Goal: Task Accomplishment & Management: Manage account settings

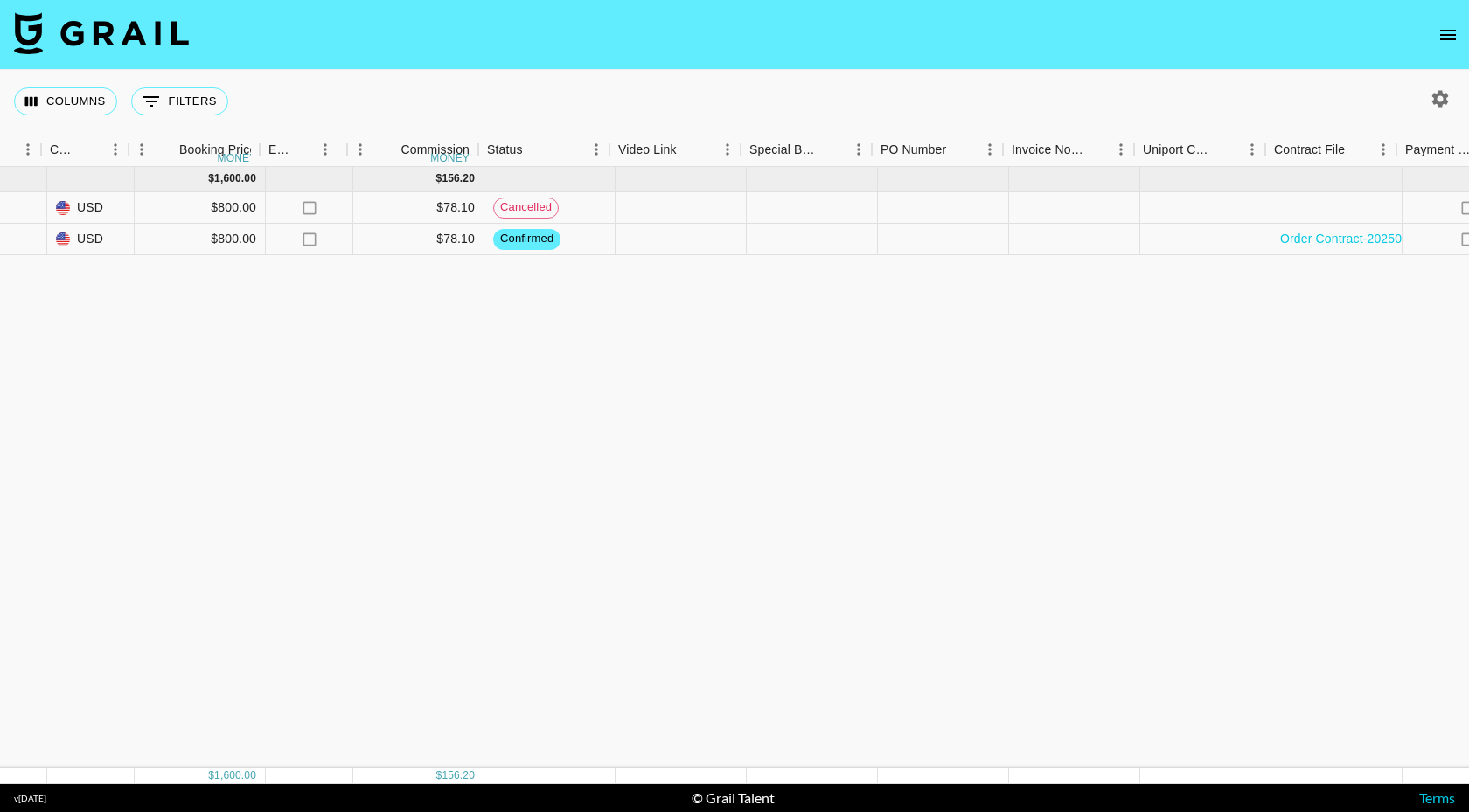
scroll to position [0, 1262]
click at [811, 242] on div at bounding box center [805, 240] width 131 height 31
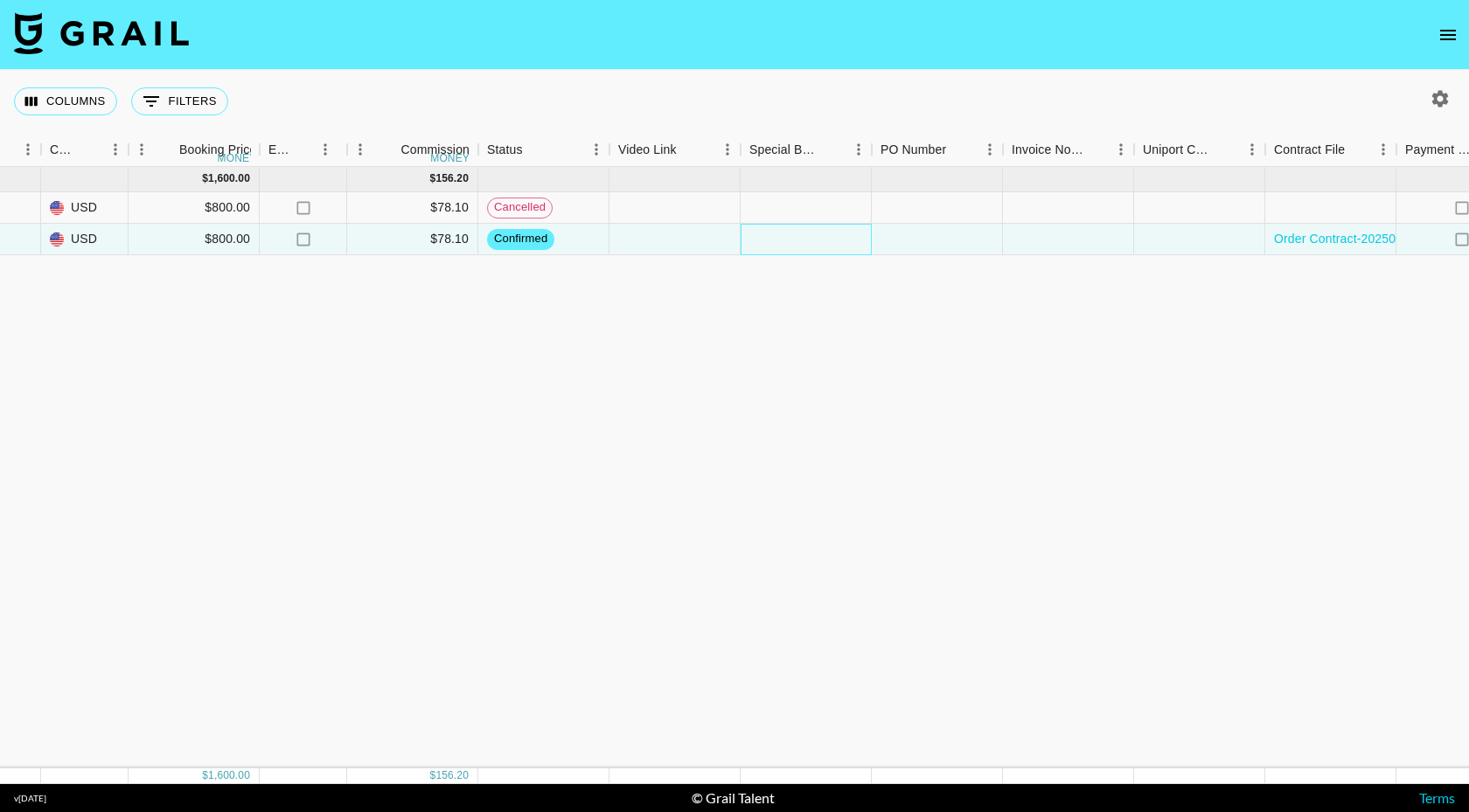
click at [811, 242] on div at bounding box center [805, 240] width 131 height 31
click at [597, 399] on div at bounding box center [734, 406] width 1469 height 812
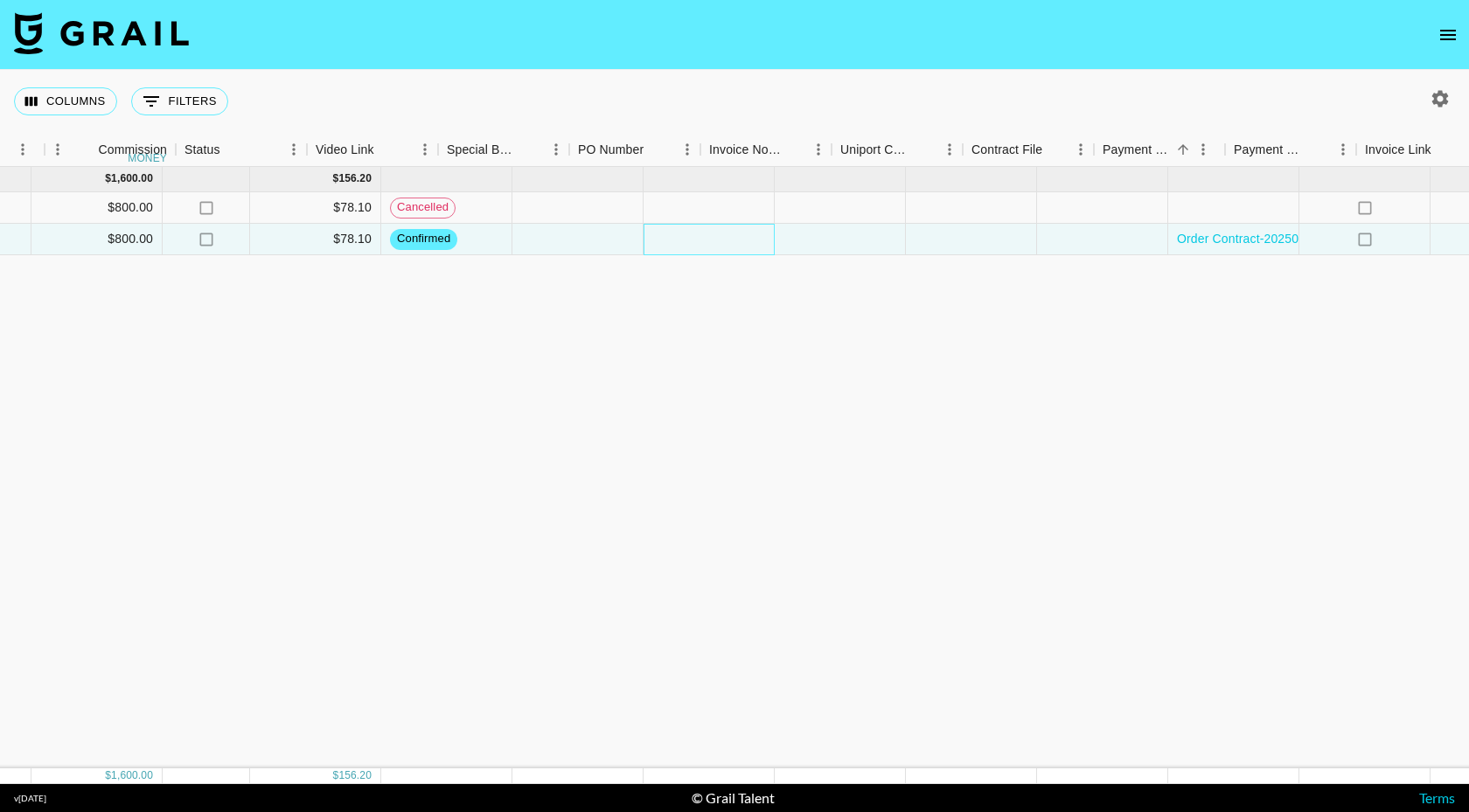
scroll to position [0, 1653]
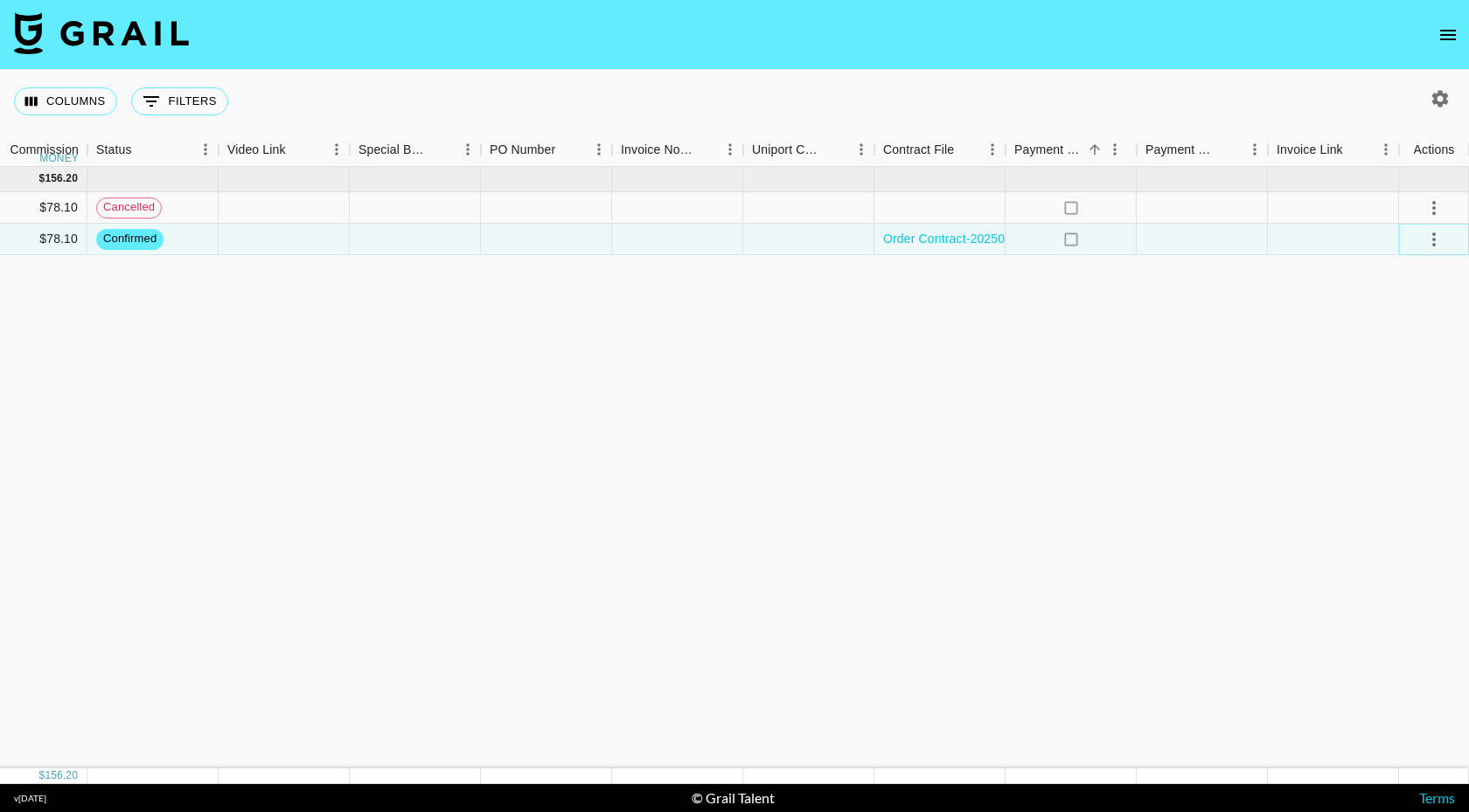
click at [1433, 239] on icon "select merge strategy" at bounding box center [1435, 240] width 4 height 14
click at [1446, 341] on li "Draft Created" at bounding box center [1412, 340] width 114 height 31
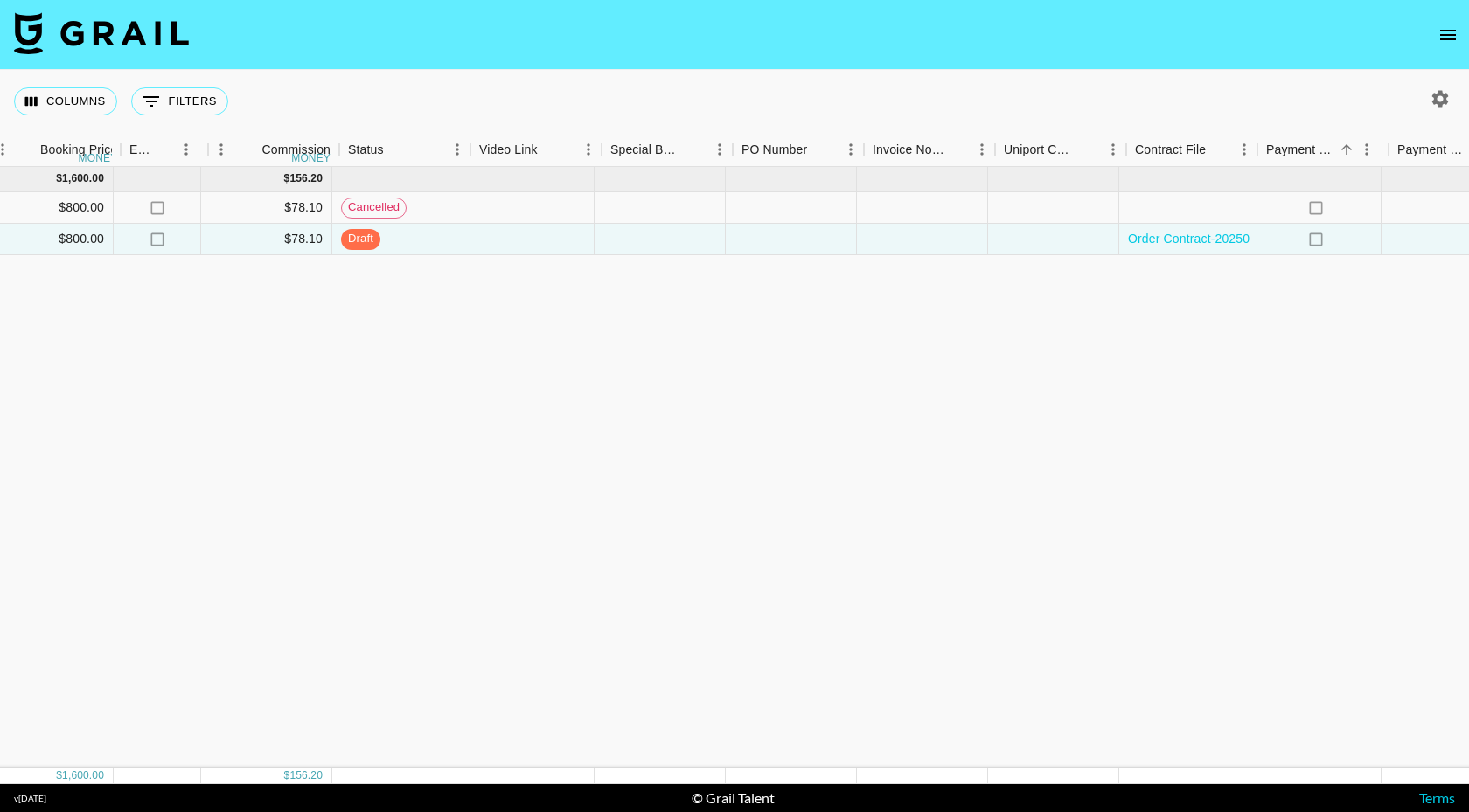
scroll to position [0, 1397]
click at [560, 235] on div at bounding box center [539, 240] width 131 height 31
click at [694, 235] on div at bounding box center [671, 240] width 131 height 31
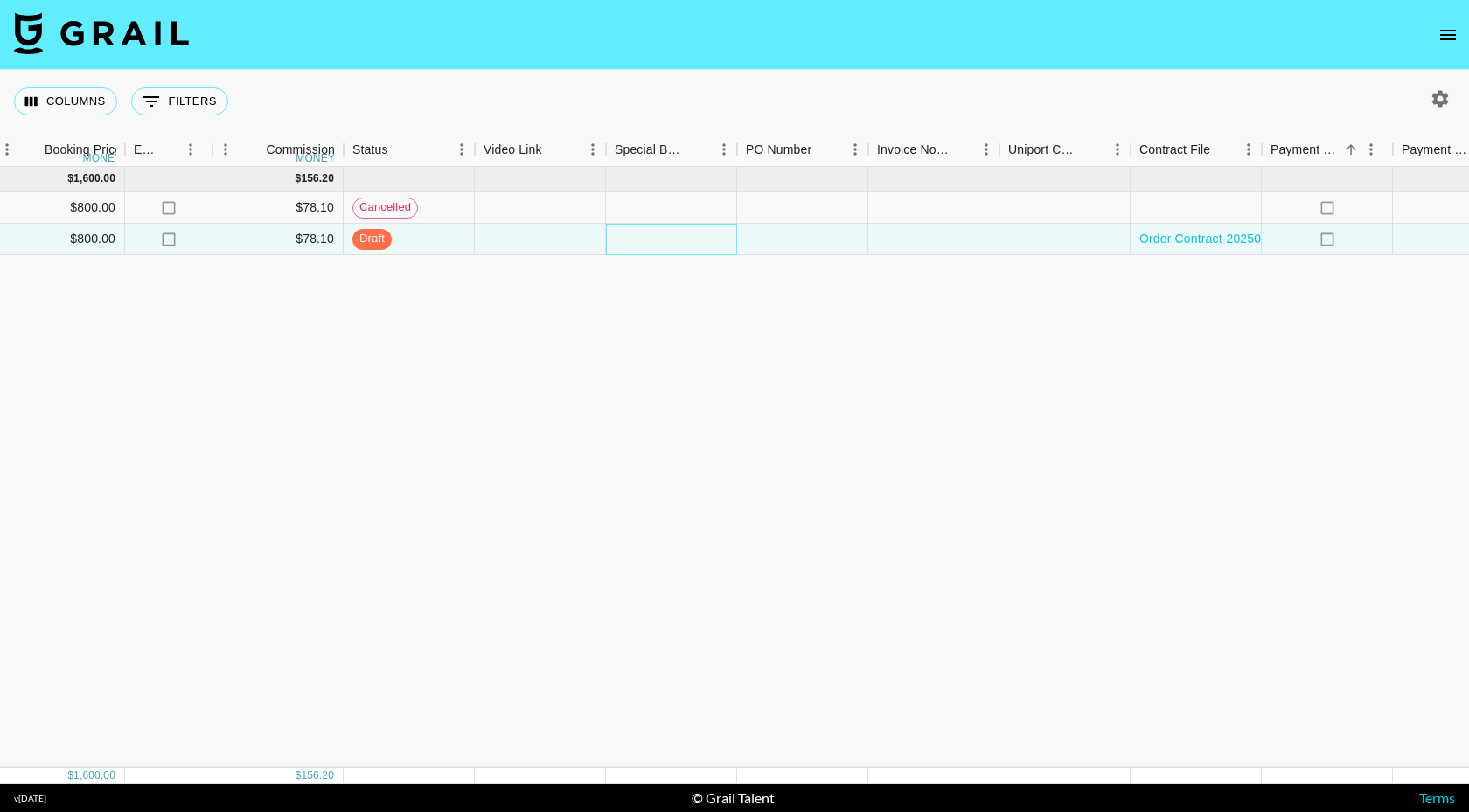
click at [694, 235] on div at bounding box center [671, 240] width 131 height 31
click at [694, 235] on div at bounding box center [734, 406] width 1469 height 812
click at [792, 240] on div at bounding box center [802, 240] width 131 height 31
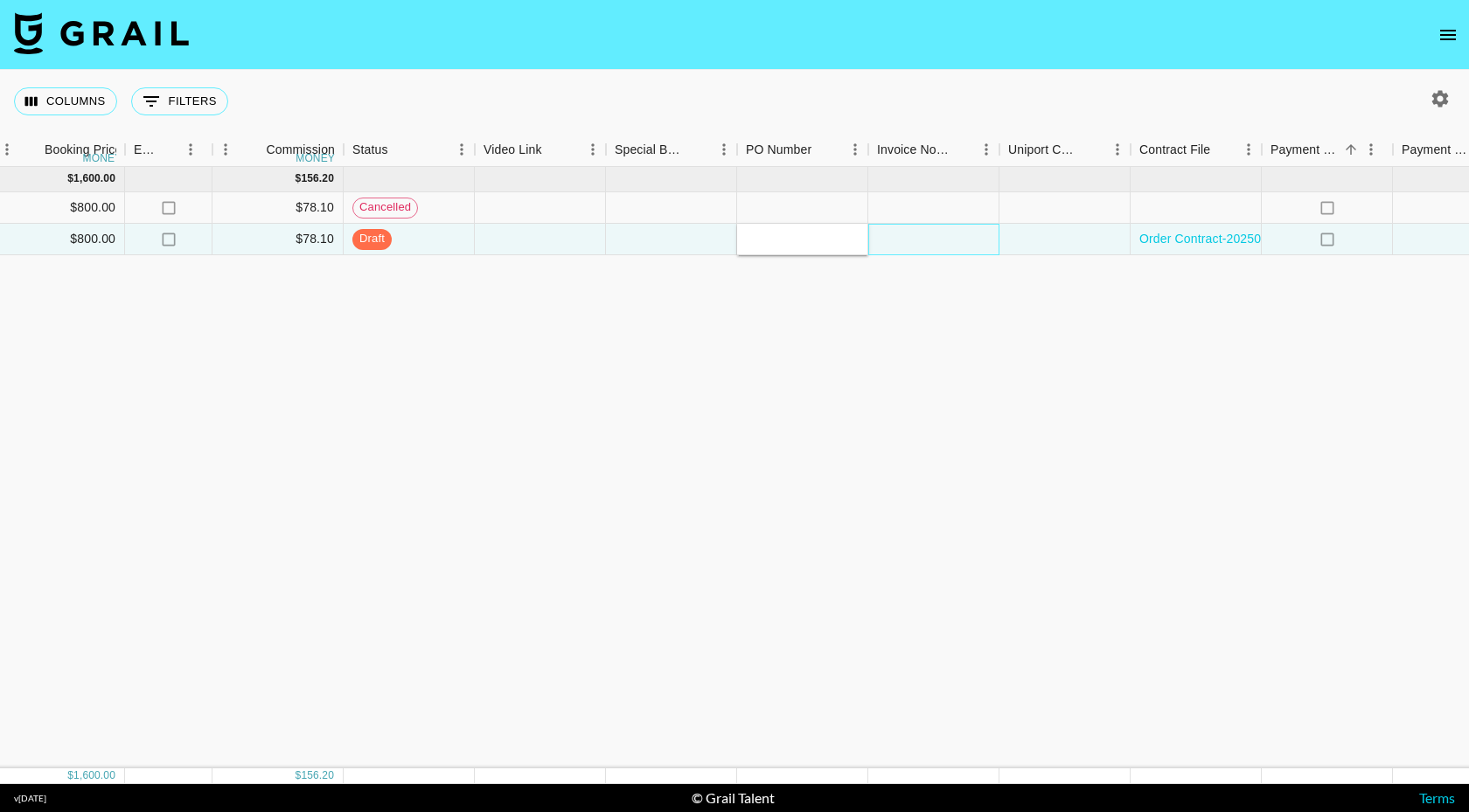
click at [943, 237] on div at bounding box center [933, 240] width 131 height 31
click at [943, 238] on div at bounding box center [933, 240] width 131 height 31
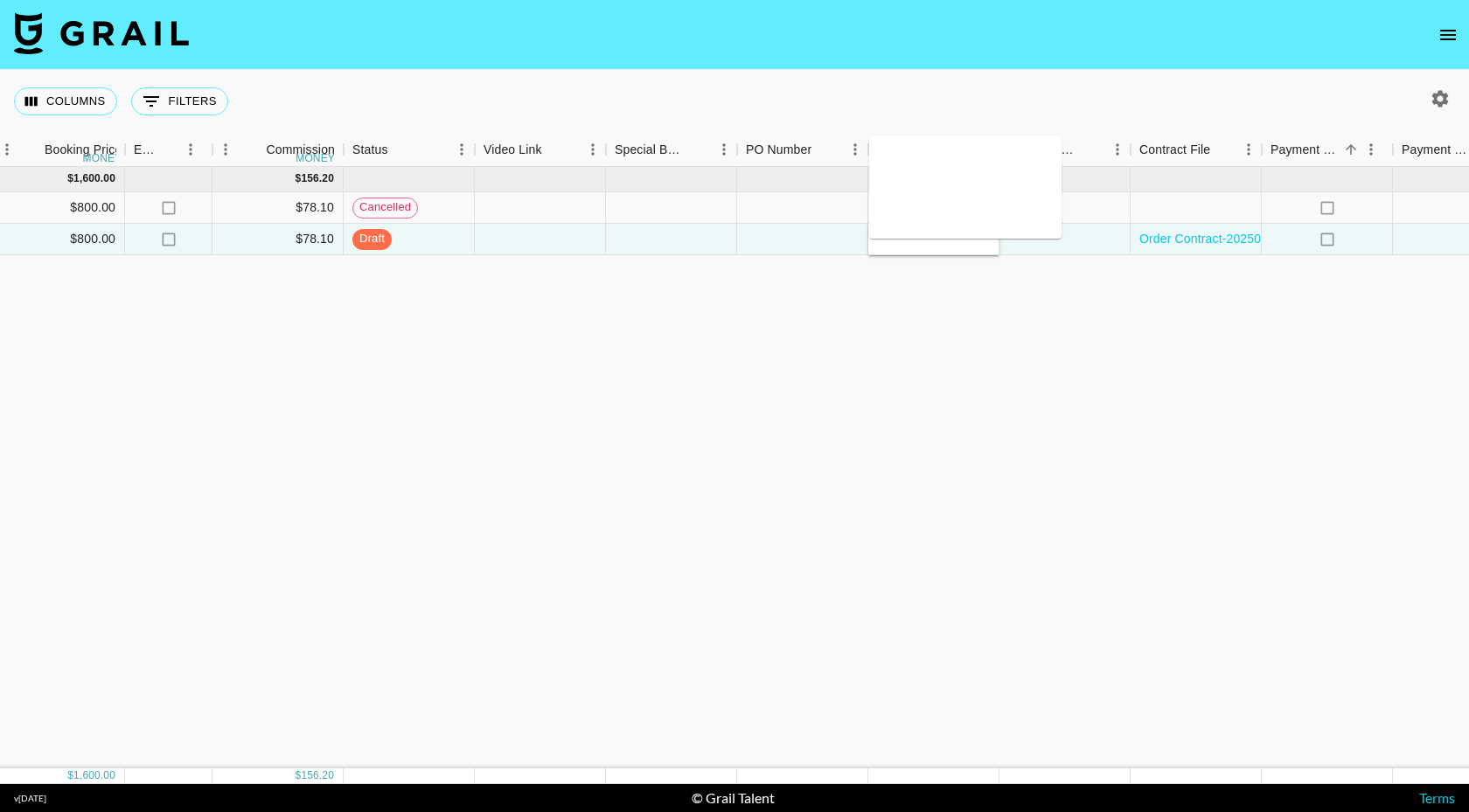
click at [944, 334] on div "Jul '25 ( 2 ) $ 1,600.00 $ 156.20 Vm3UJzCldFTeDYVIJnRc reckaSlzKM93zNEda isidor…" at bounding box center [164, 468] width 3122 height 601
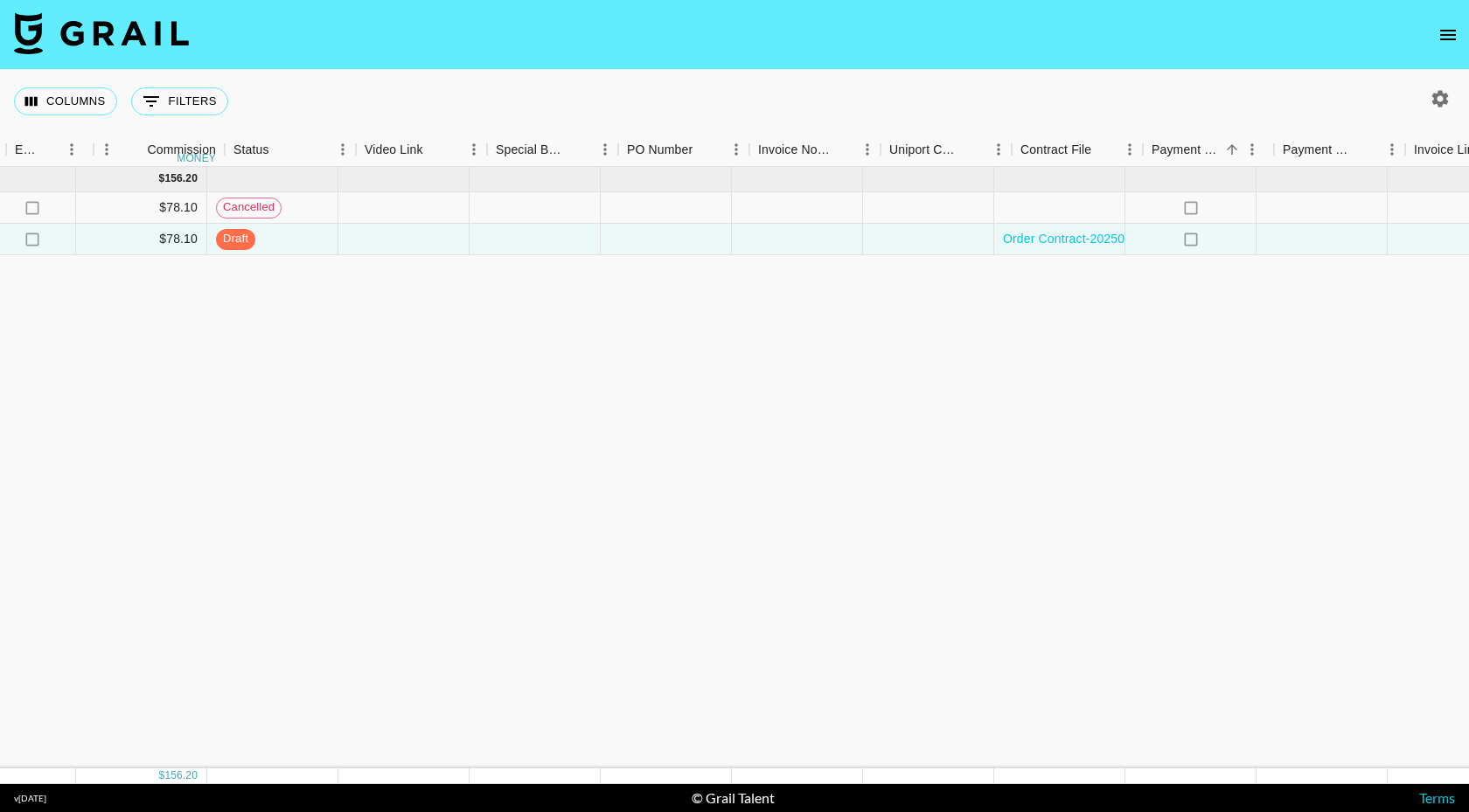
scroll to position [0, 1551]
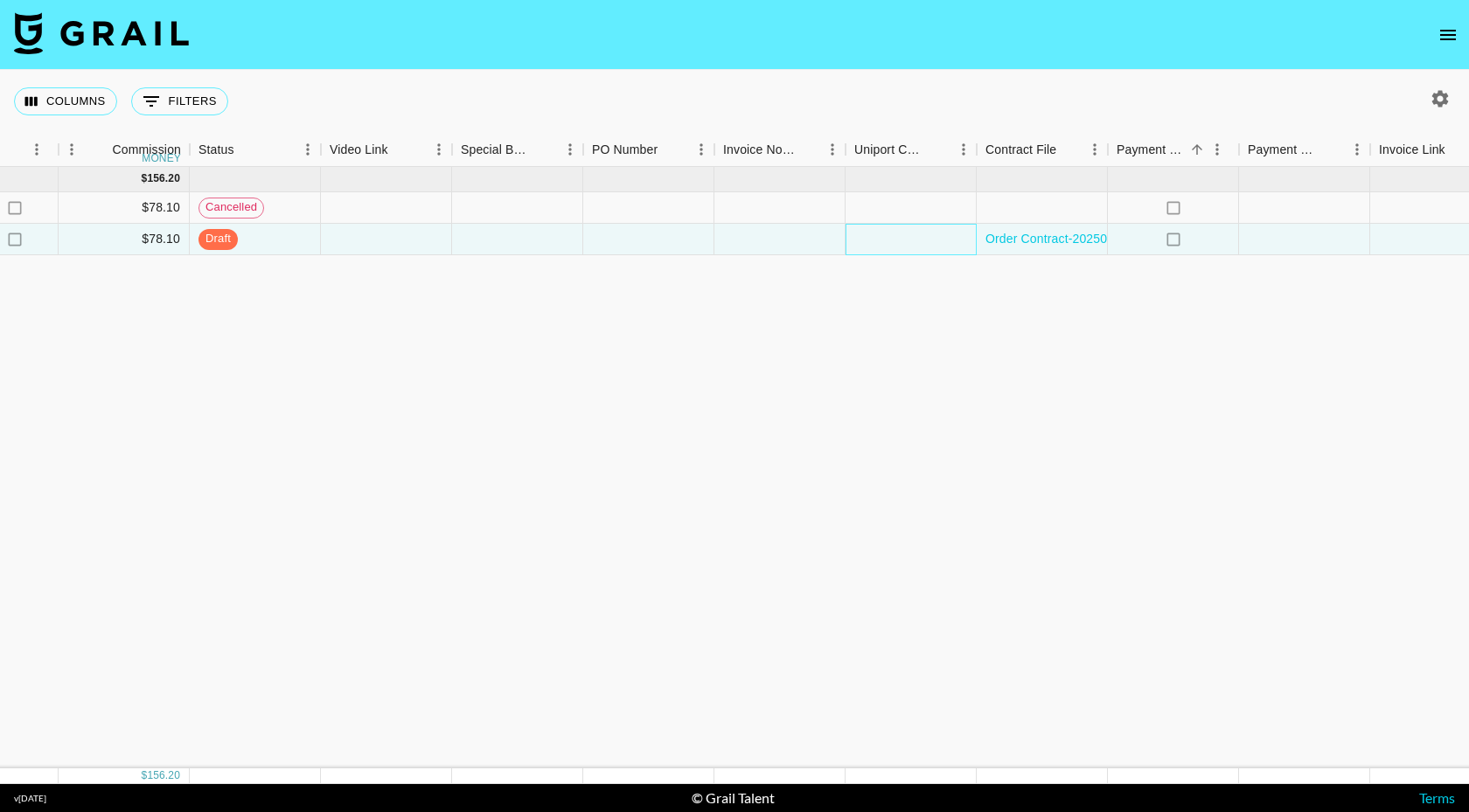
click at [913, 237] on div at bounding box center [911, 240] width 131 height 31
click at [936, 342] on div "Jul '25 ( 2 ) $ 1,600.00 $ 156.20 Vm3UJzCldFTeDYVIJnRc reckaSlzKM93zNEda isidor…" at bounding box center [11, 468] width 3122 height 601
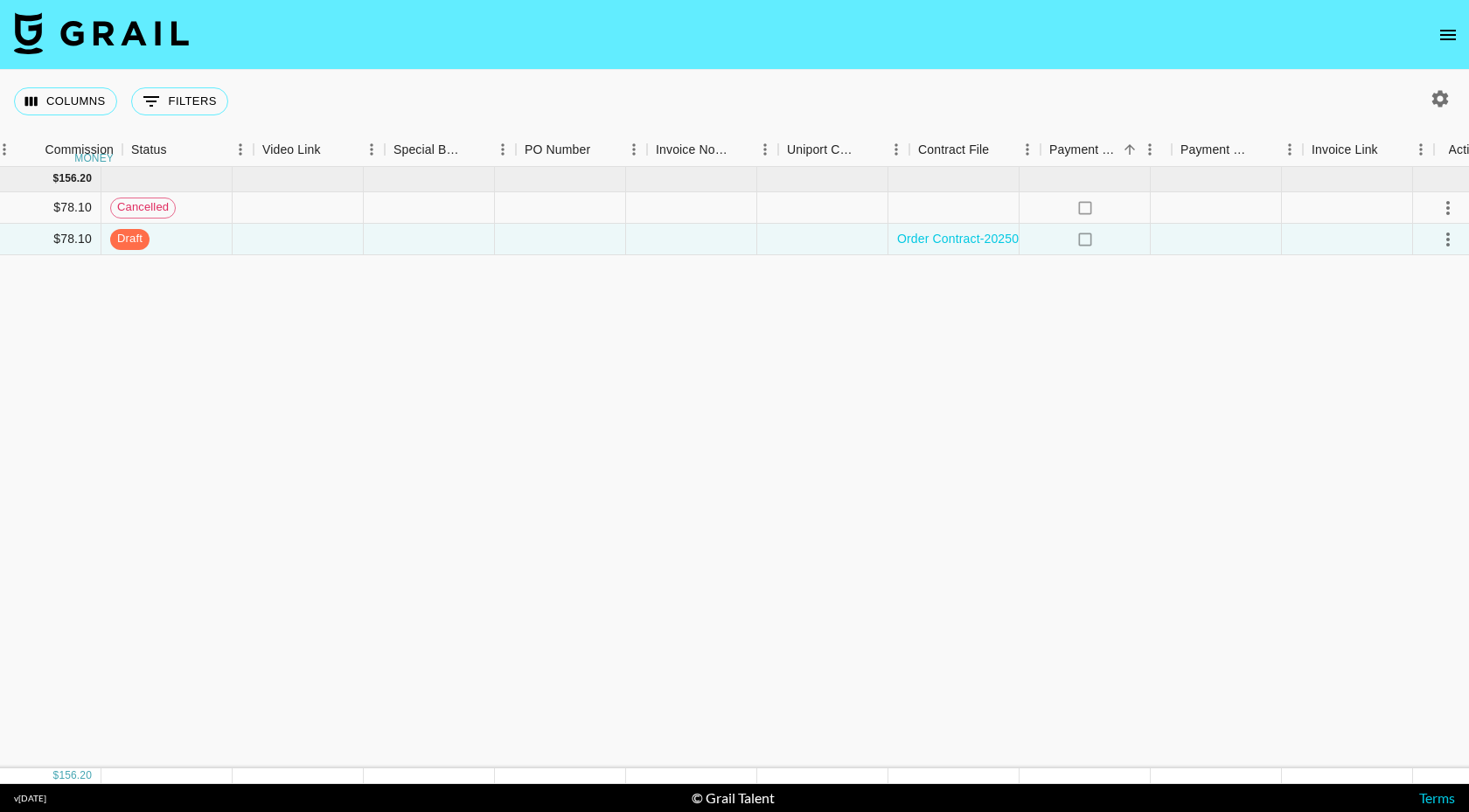
scroll to position [0, 1653]
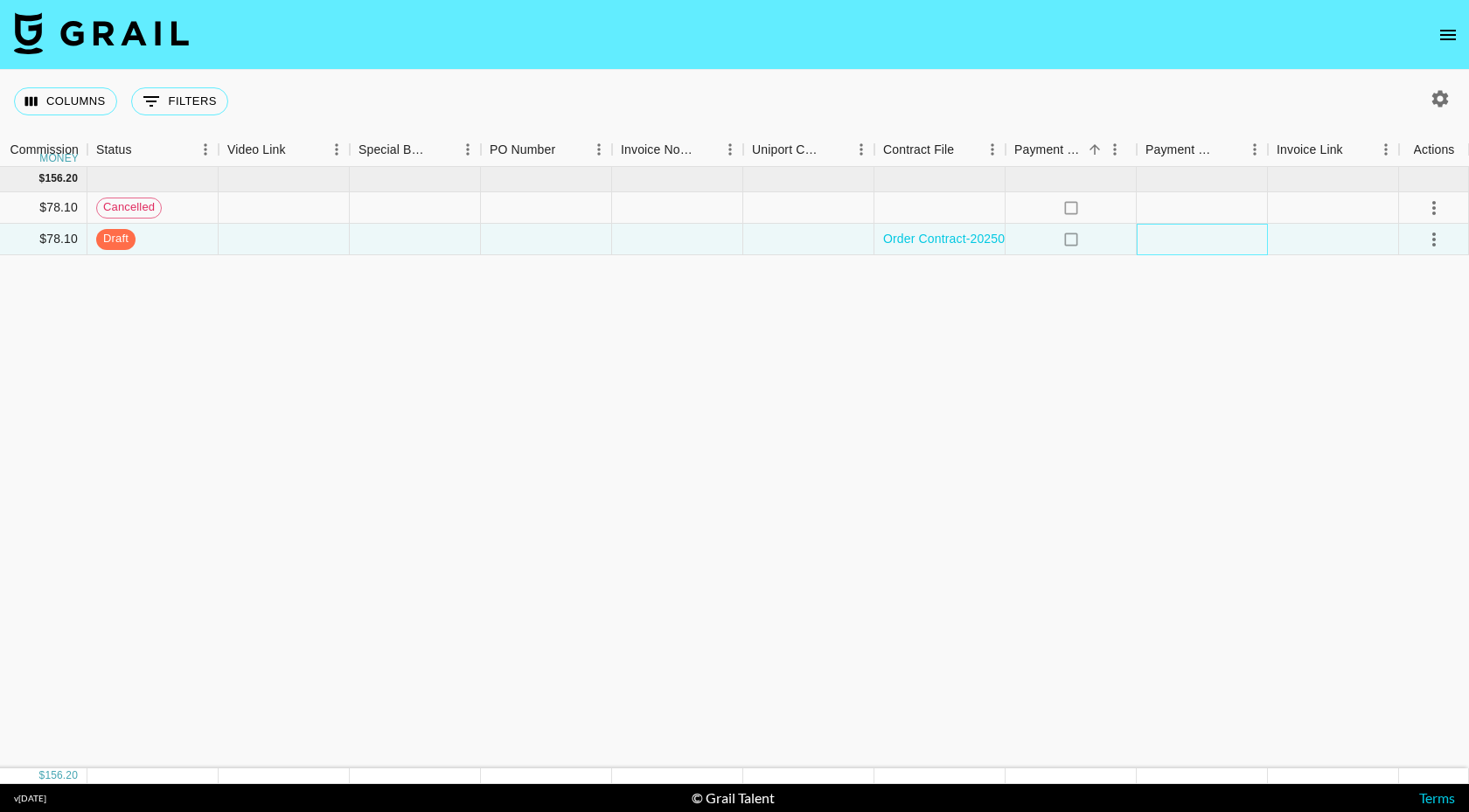
click at [1211, 244] on div at bounding box center [1202, 240] width 131 height 31
click at [1430, 244] on icon "select merge strategy" at bounding box center [1434, 240] width 21 height 21
click at [1438, 341] on ul "Confirm Decline Draft Created Cancel Approve" at bounding box center [1412, 340] width 114 height 172
click at [1432, 239] on icon "select merge strategy" at bounding box center [1434, 240] width 21 height 21
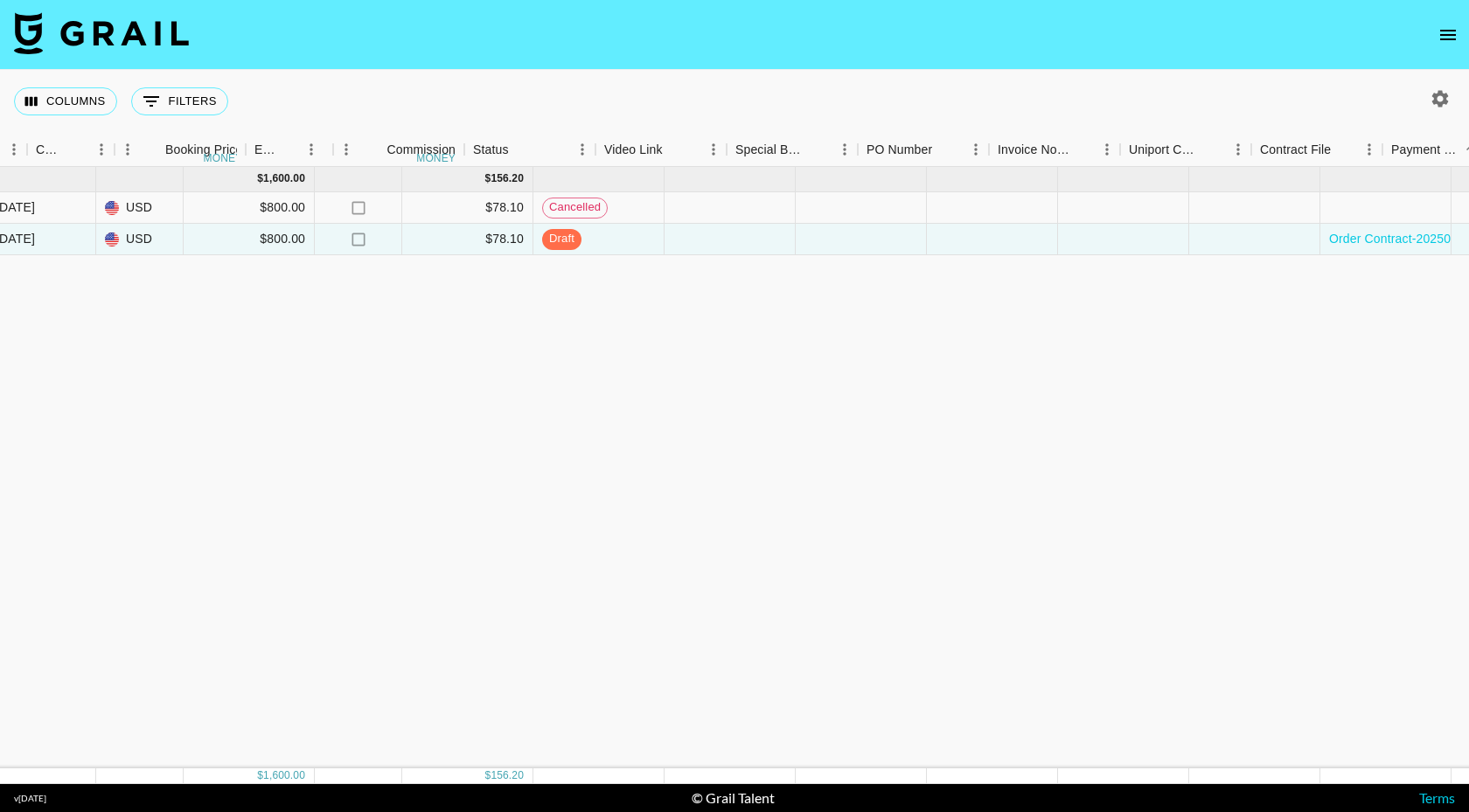
scroll to position [0, 1188]
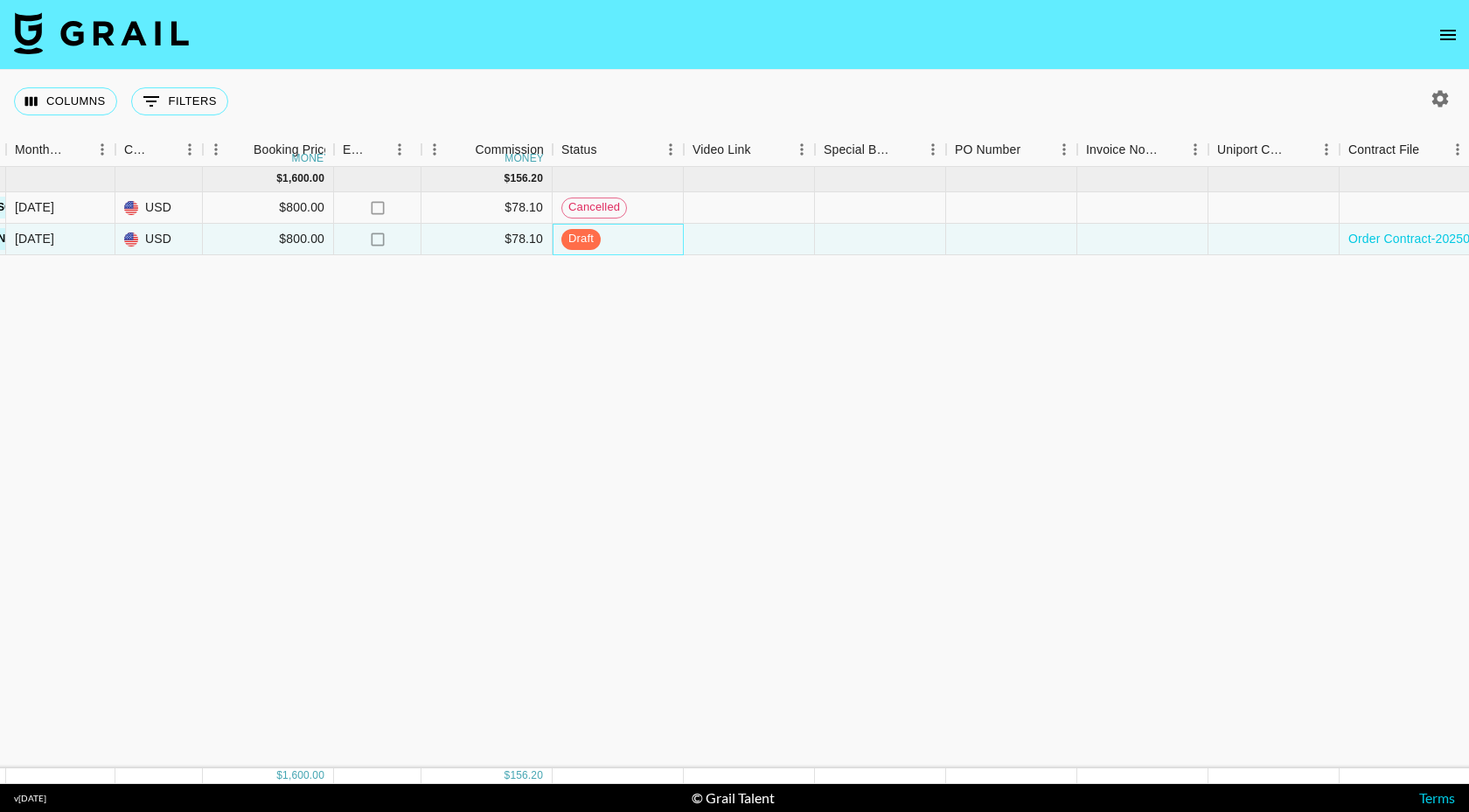
click at [573, 235] on span "draft" at bounding box center [581, 239] width 40 height 16
click at [628, 246] on div "draft" at bounding box center [618, 240] width 131 height 31
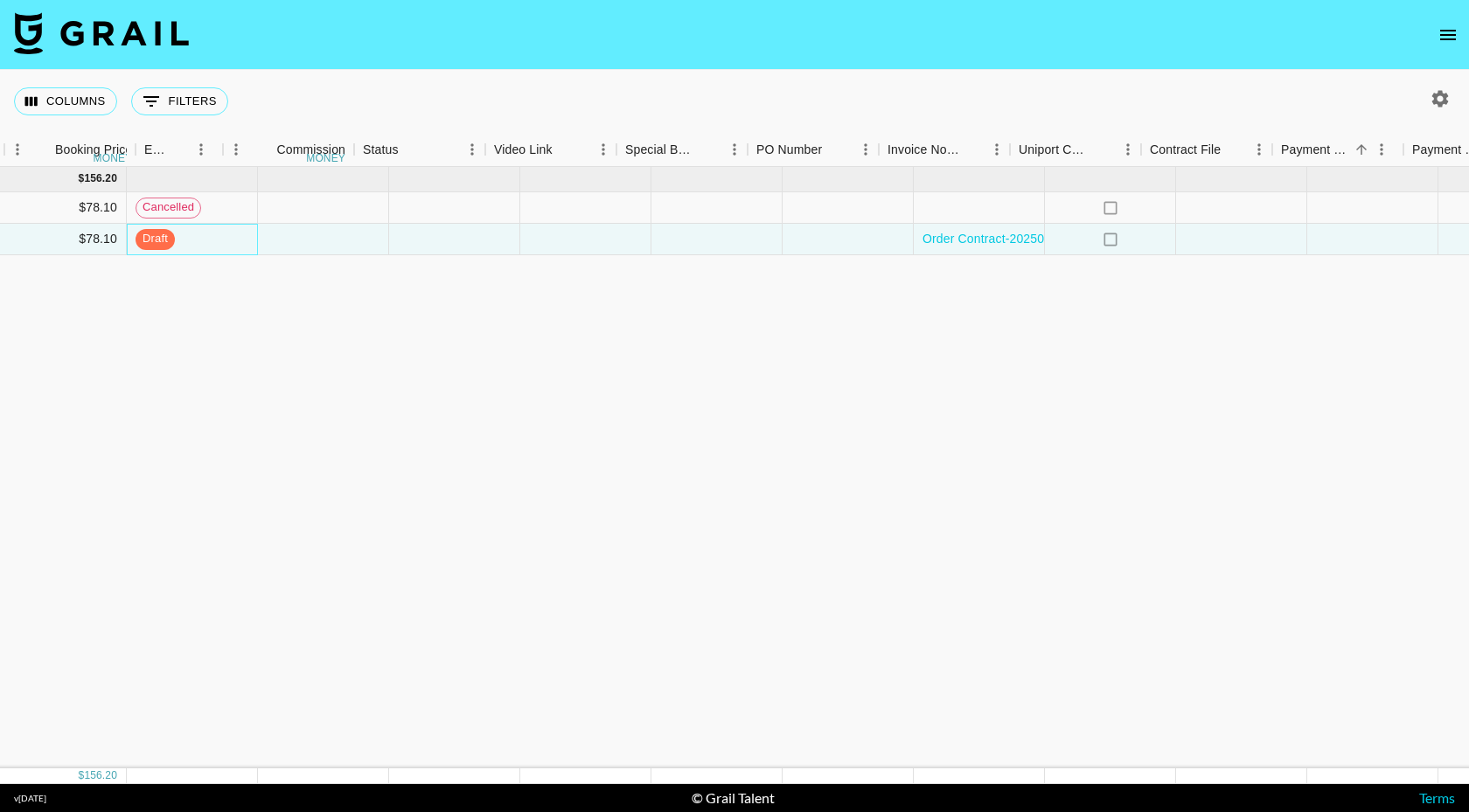
scroll to position [0, 1653]
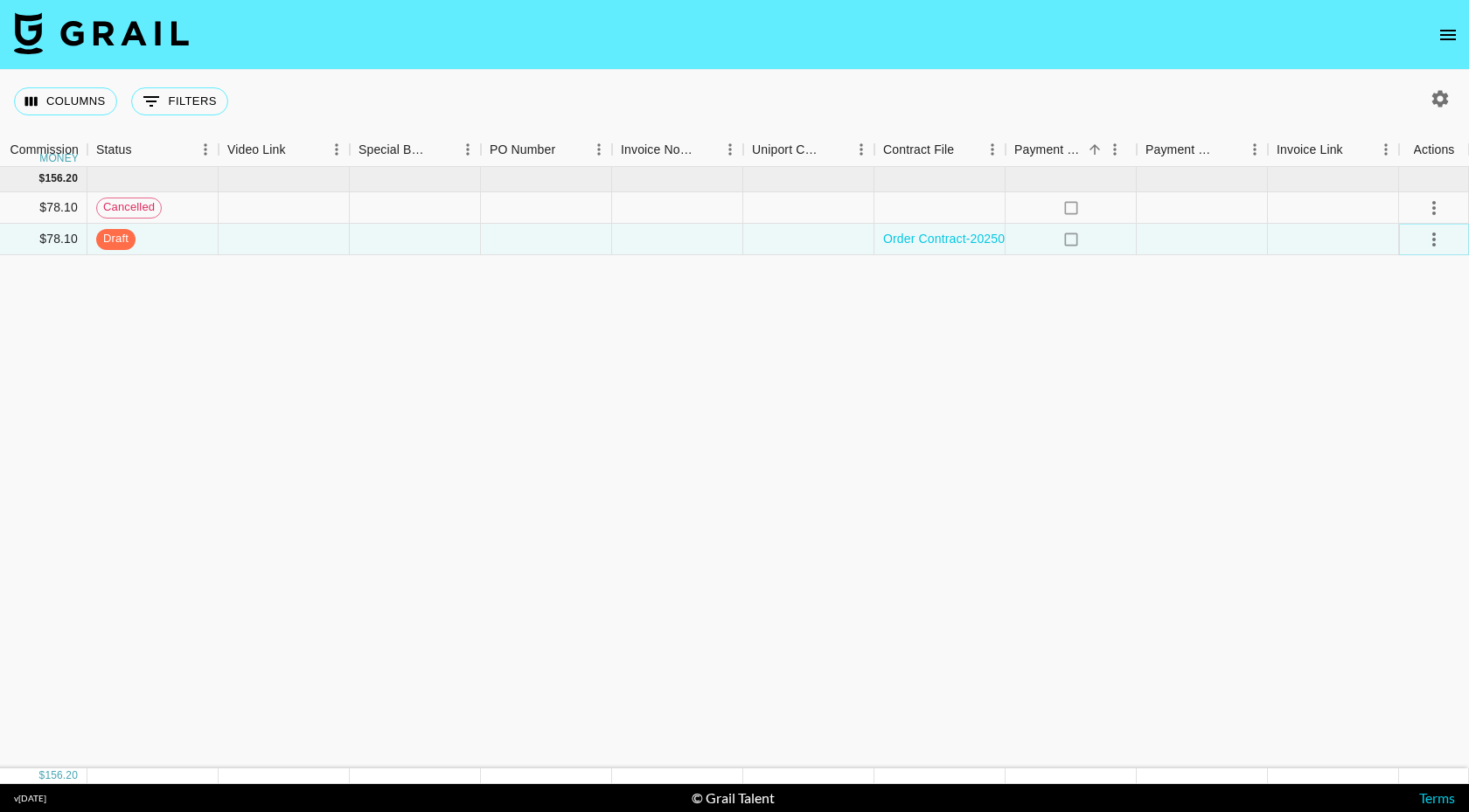
click at [1430, 236] on icon "select merge strategy" at bounding box center [1434, 240] width 21 height 21
click at [1412, 344] on ul "Confirm Decline Draft Created Cancel Approve" at bounding box center [1412, 340] width 114 height 172
click at [1434, 244] on icon "select merge strategy" at bounding box center [1435, 240] width 4 height 14
click at [1433, 207] on icon "select merge strategy" at bounding box center [1435, 208] width 4 height 14
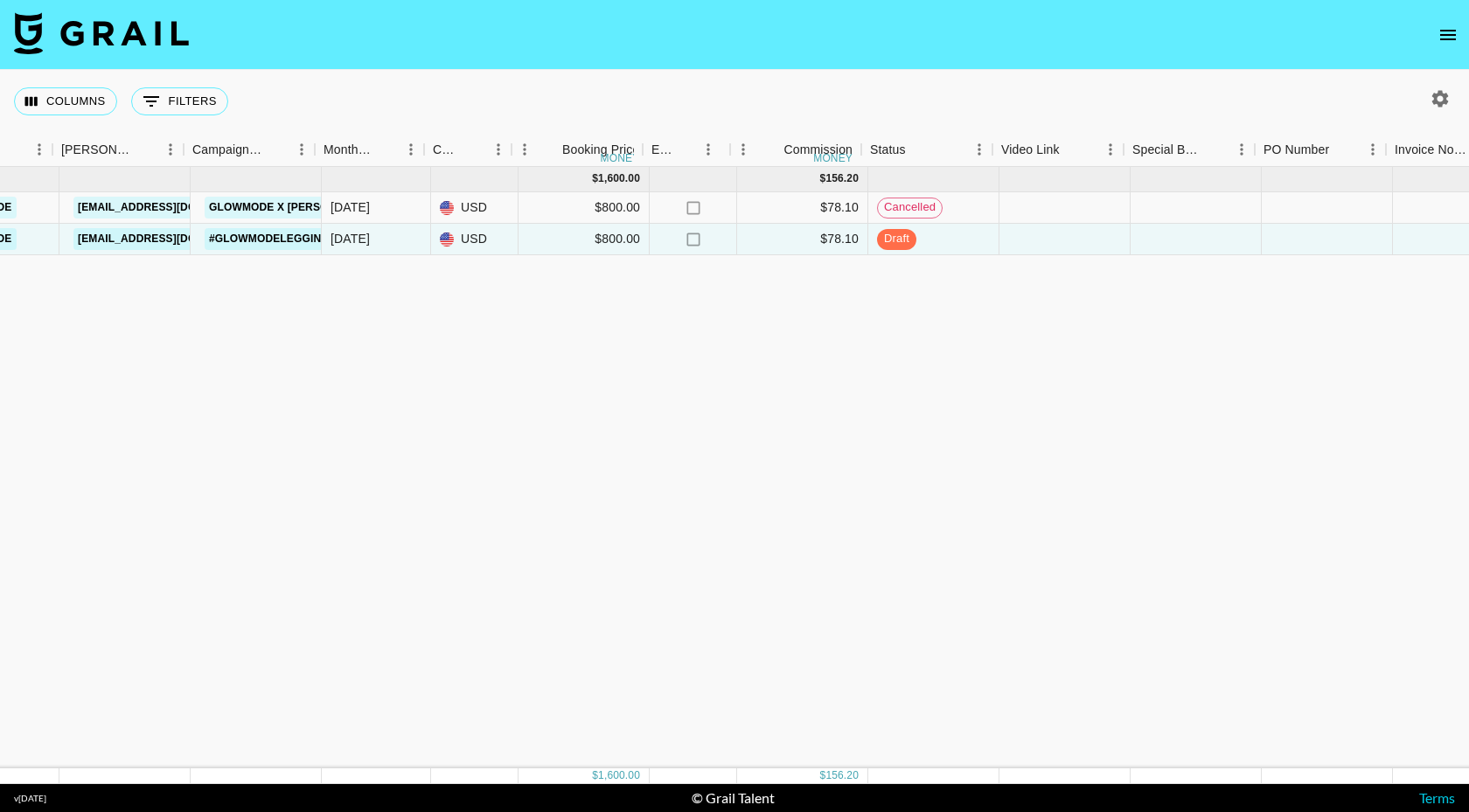
scroll to position [0, 927]
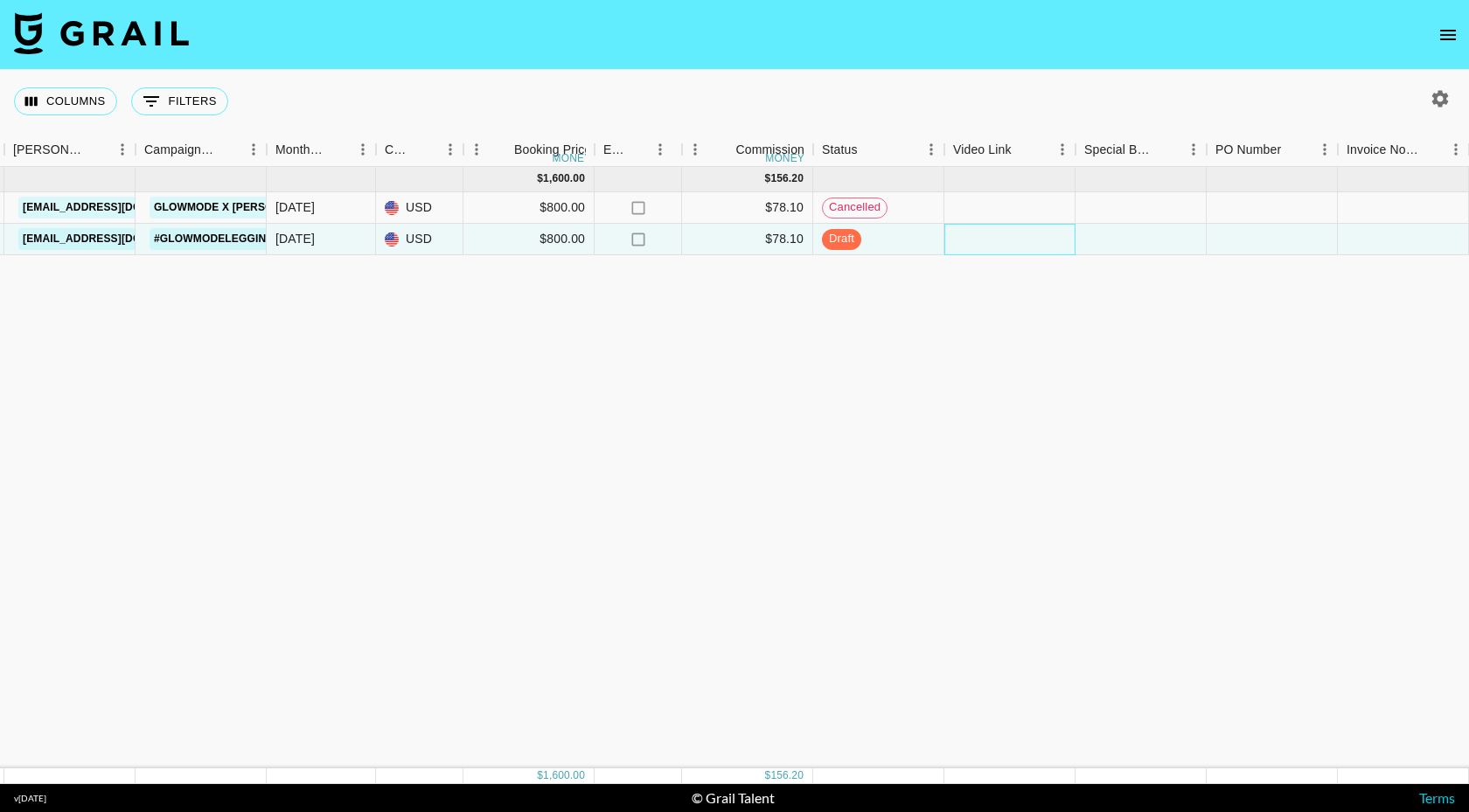
click at [1029, 240] on div at bounding box center [1010, 240] width 131 height 31
click at [1011, 327] on div "Jul '25 ( 2 ) $ 1,600.00 $ 156.20 Vm3UJzCldFTeDYVIJnRc reckaSlzKM93zNEda isidor…" at bounding box center [635, 468] width 3122 height 601
click at [1439, 102] on icon "button" at bounding box center [1441, 98] width 16 height 16
select select "May '25"
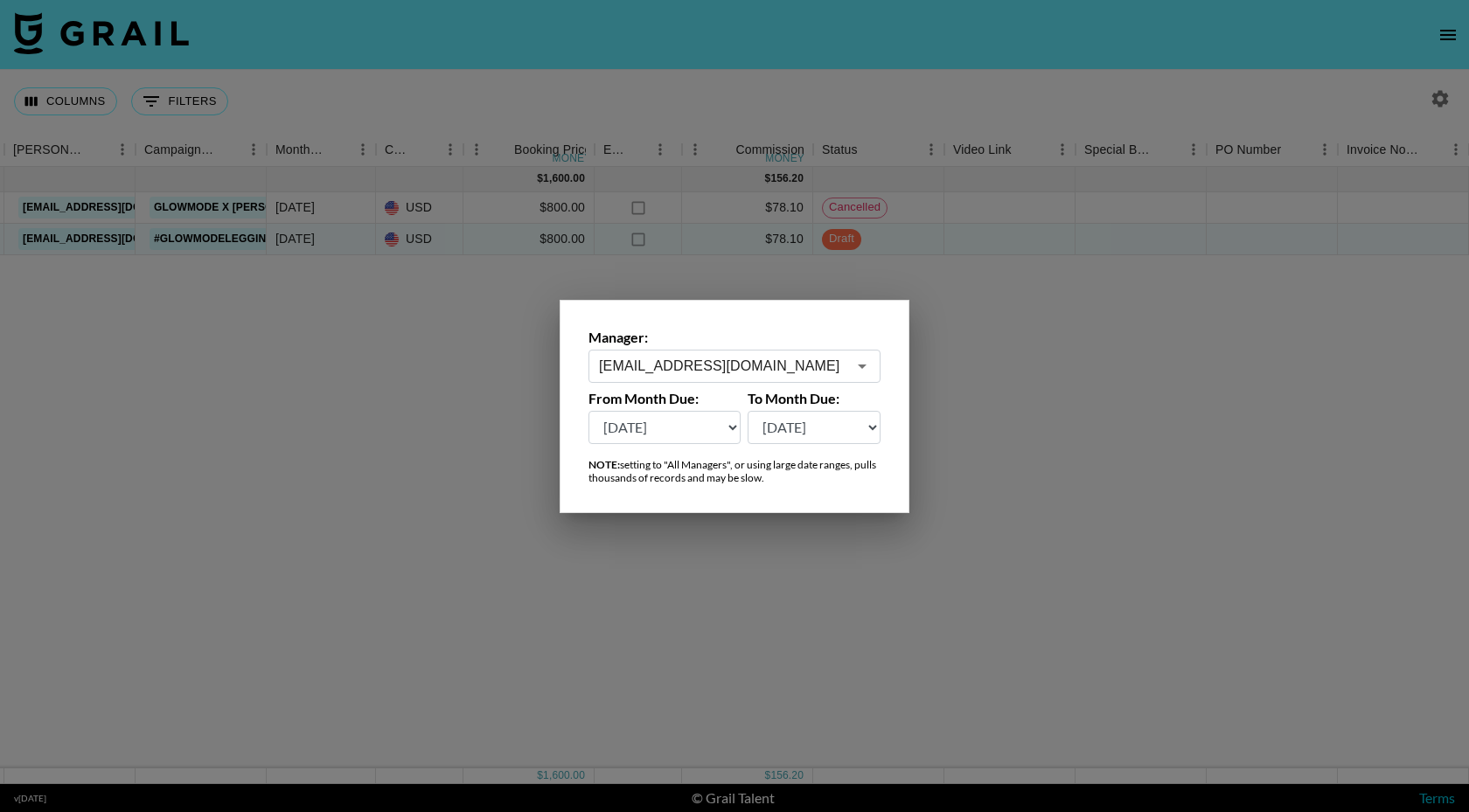
click at [1230, 297] on div at bounding box center [734, 406] width 1469 height 812
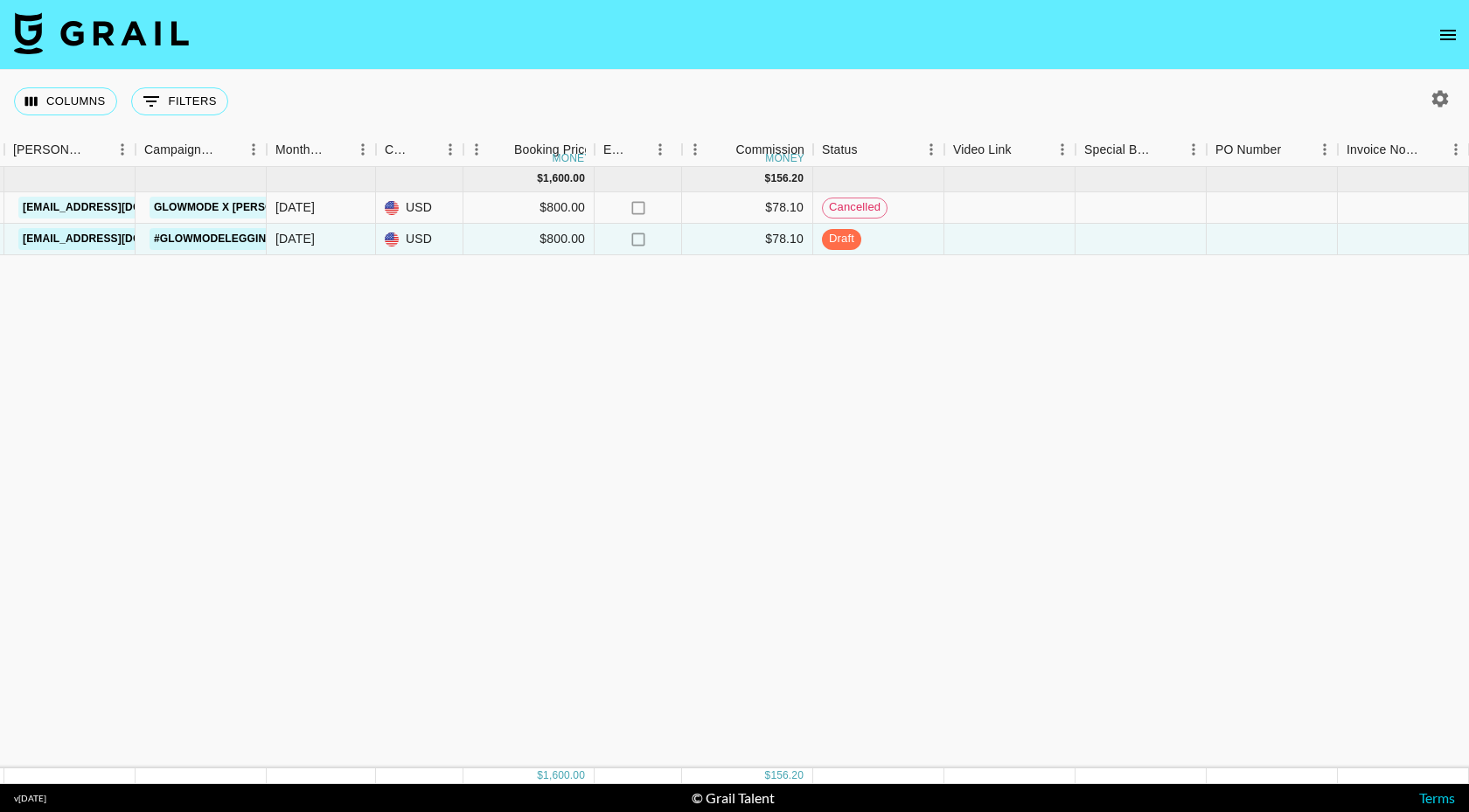
click at [1443, 14] on nav at bounding box center [734, 35] width 1469 height 70
click at [1446, 34] on icon "open drawer" at bounding box center [1449, 35] width 16 height 11
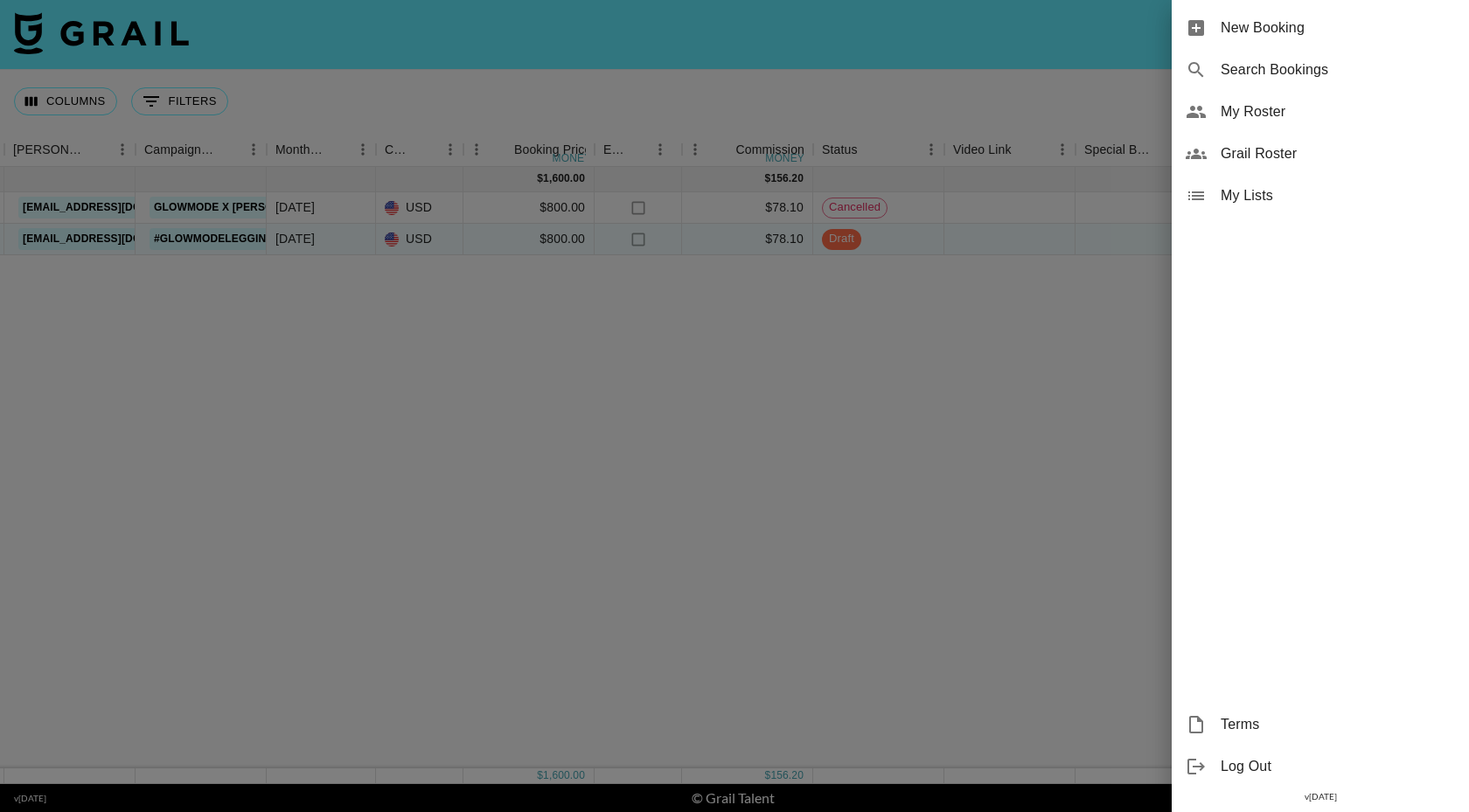
click at [1323, 159] on span "Grail Roster" at bounding box center [1338, 154] width 235 height 21
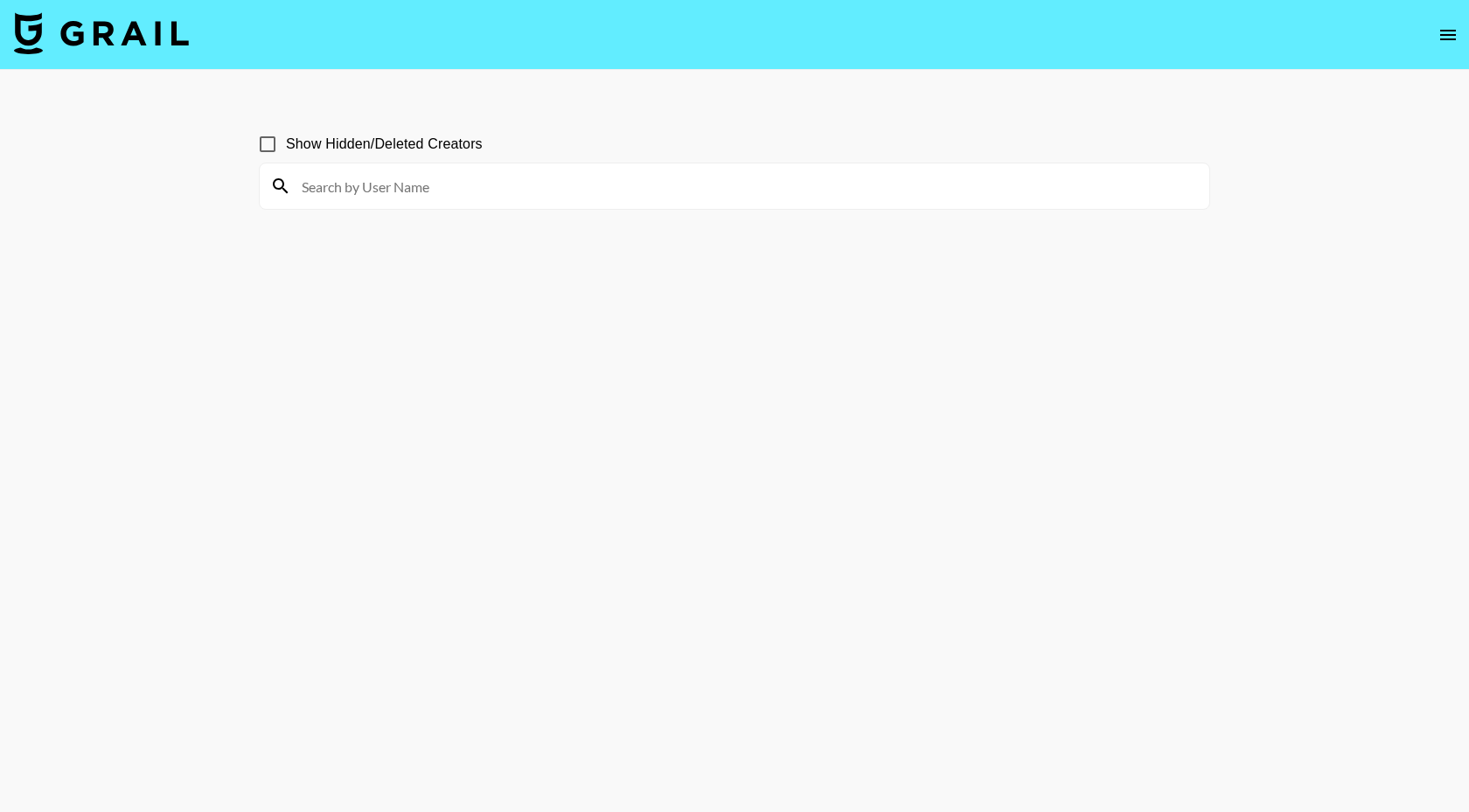
click at [475, 209] on div at bounding box center [734, 186] width 950 height 46
click at [474, 181] on input at bounding box center [745, 186] width 908 height 28
type input "glow mode"
click at [1455, 42] on icon "open drawer" at bounding box center [1449, 35] width 21 height 21
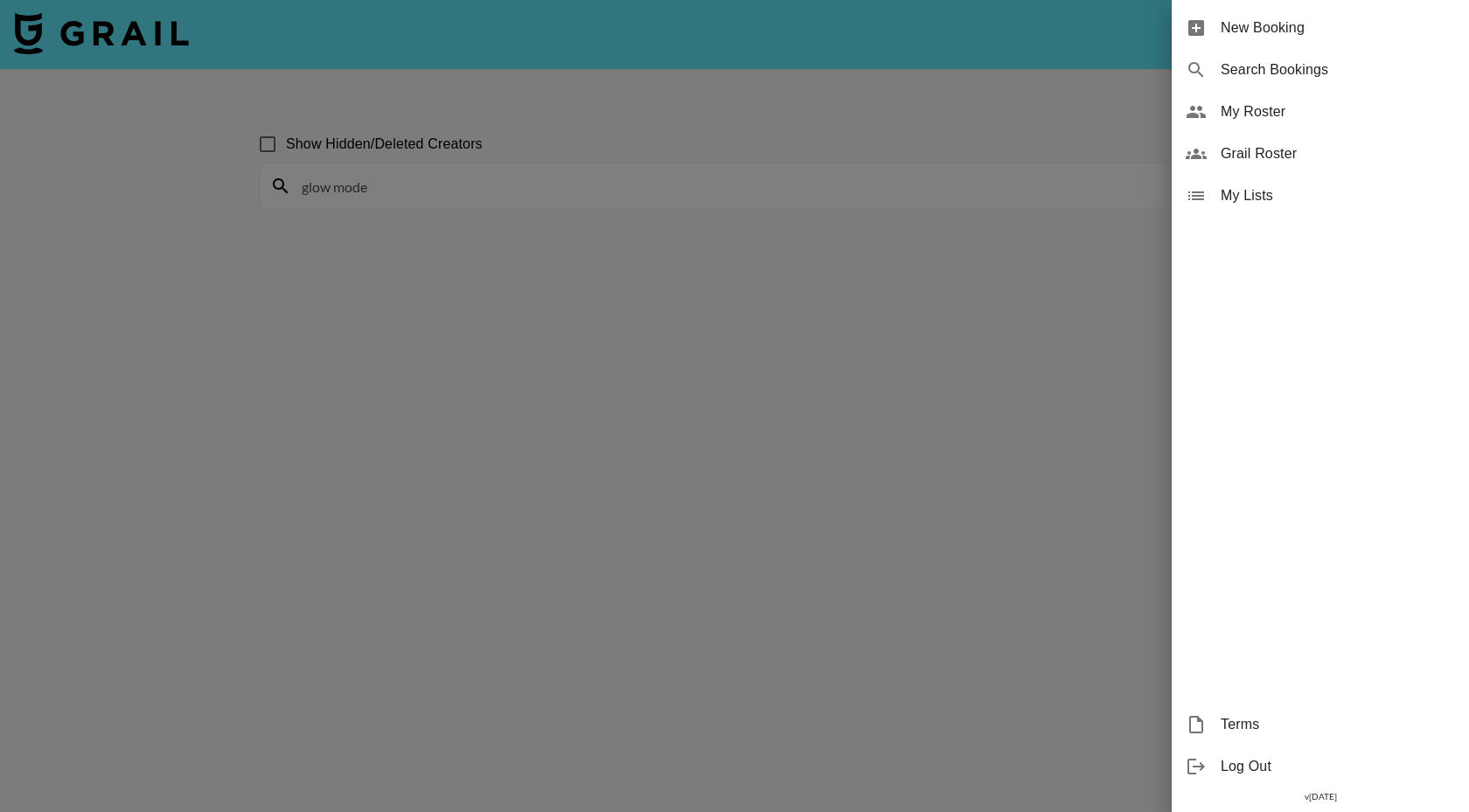
click at [1278, 103] on span "My Roster" at bounding box center [1338, 113] width 235 height 21
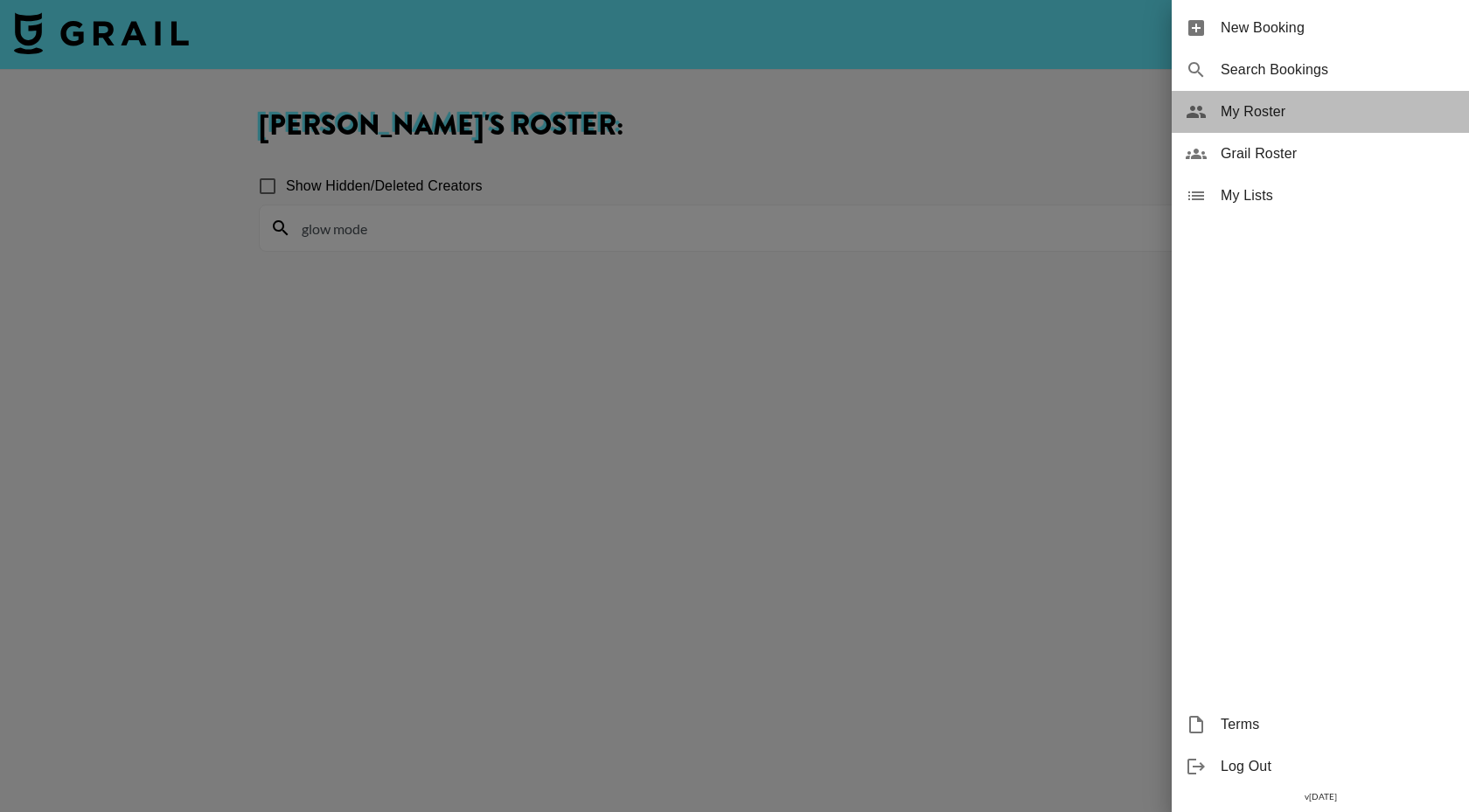
click at [1309, 105] on span "My Roster" at bounding box center [1338, 113] width 235 height 21
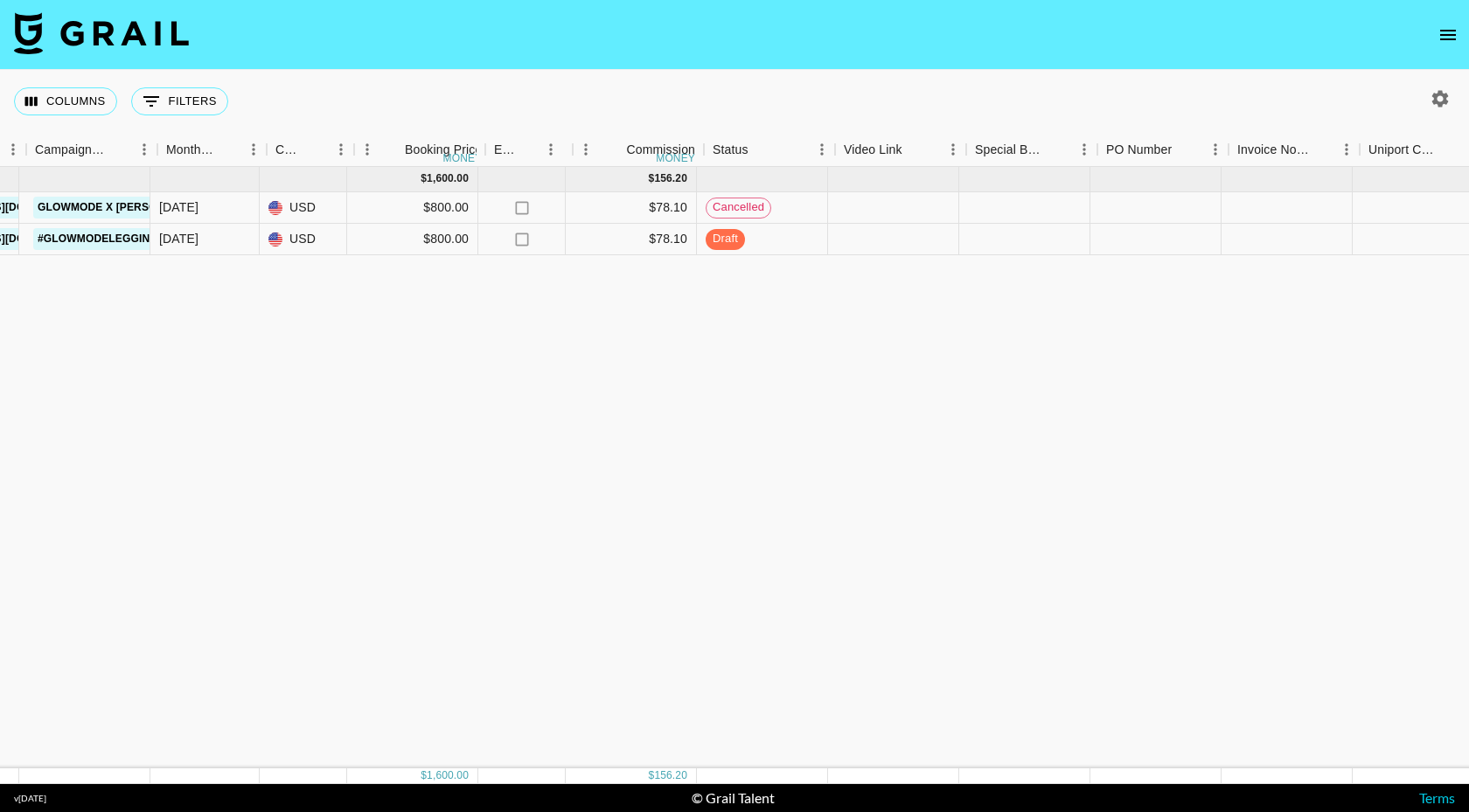
scroll to position [0, 1050]
click at [891, 244] on div at bounding box center [887, 240] width 131 height 31
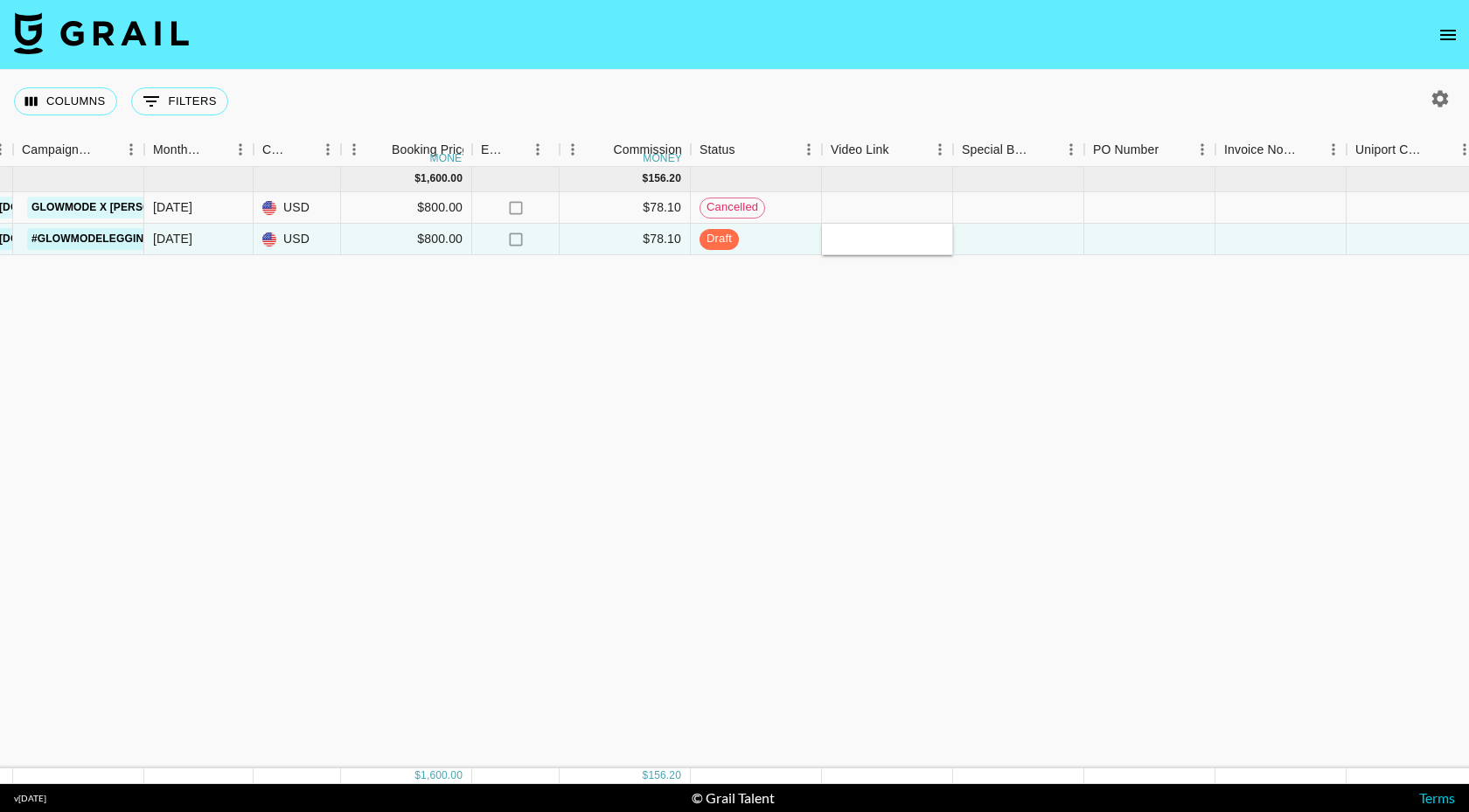
click at [891, 244] on input "text" at bounding box center [887, 239] width 129 height 14
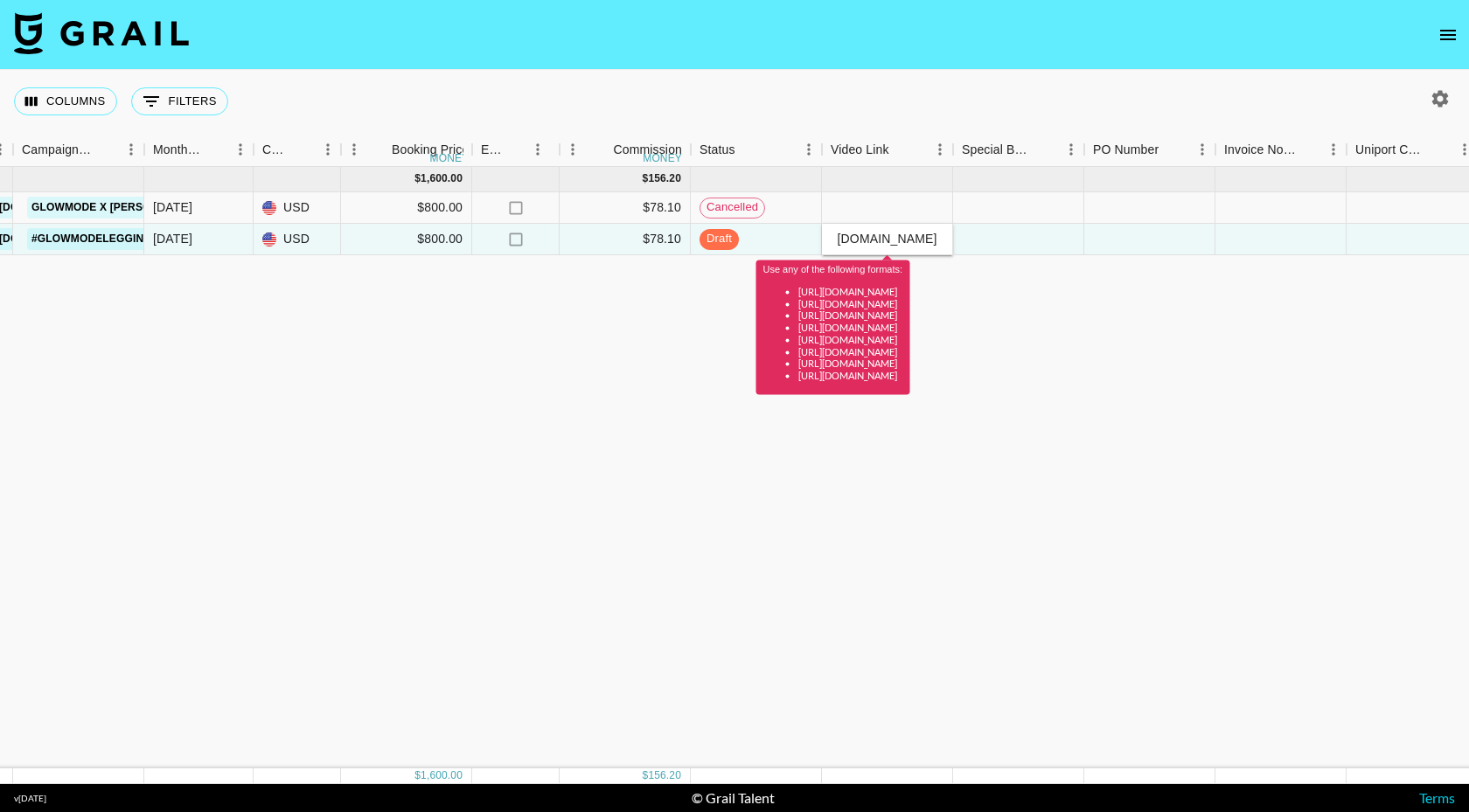
scroll to position [0, 96]
type input "[URL][DOMAIN_NAME]"
click at [1123, 334] on div "[DATE] ( 2 ) $ 1,600.00 $ 156.20 Vm3UJzCldFTeDYVIJnRc reckaSlzKM93zNEda [PERSON…" at bounding box center [511, 468] width 3122 height 601
click at [939, 244] on input "[URL][DOMAIN_NAME]" at bounding box center [887, 239] width 129 height 14
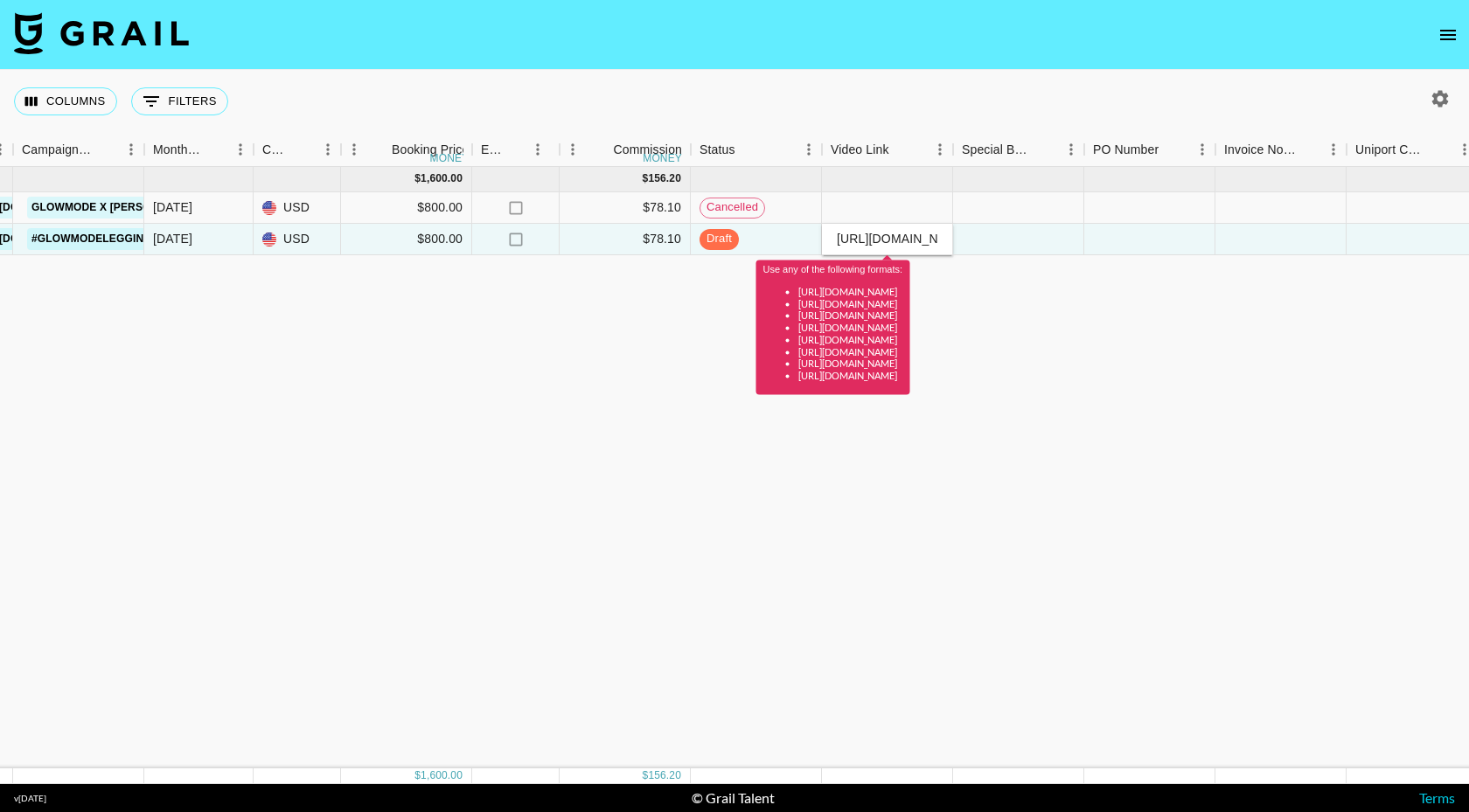
click at [1113, 316] on div "[DATE] ( 2 ) $ 1,600.00 $ 156.20 Vm3UJzCldFTeDYVIJnRc reckaSlzKM93zNEda [PERSON…" at bounding box center [511, 468] width 3122 height 601
click at [874, 326] on li "[URL][DOMAIN_NAME]" at bounding box center [851, 328] width 105 height 13
click at [897, 236] on input "[URL][DOMAIN_NAME]" at bounding box center [887, 239] width 129 height 14
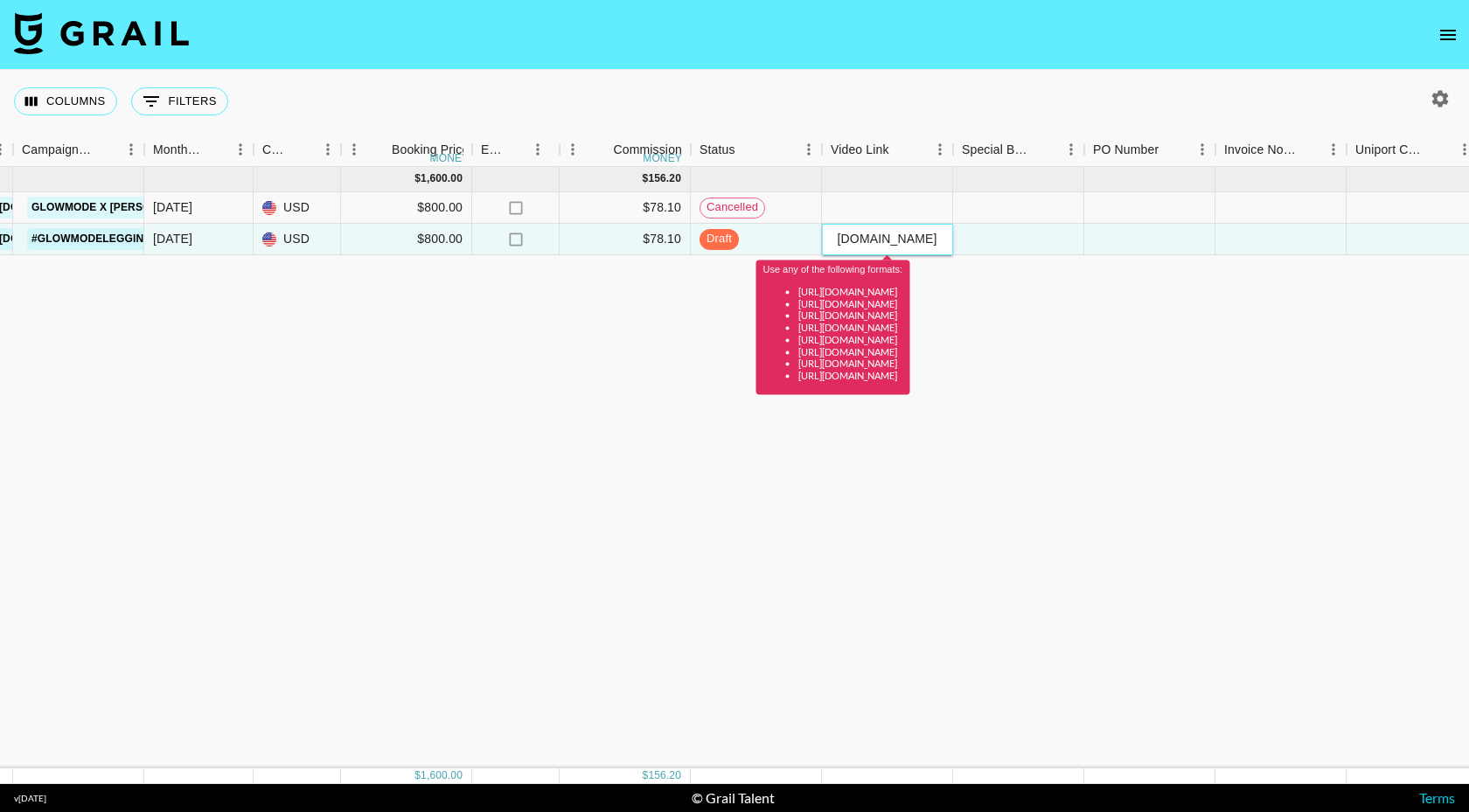
click at [897, 236] on input "[URL][DOMAIN_NAME]" at bounding box center [887, 239] width 129 height 14
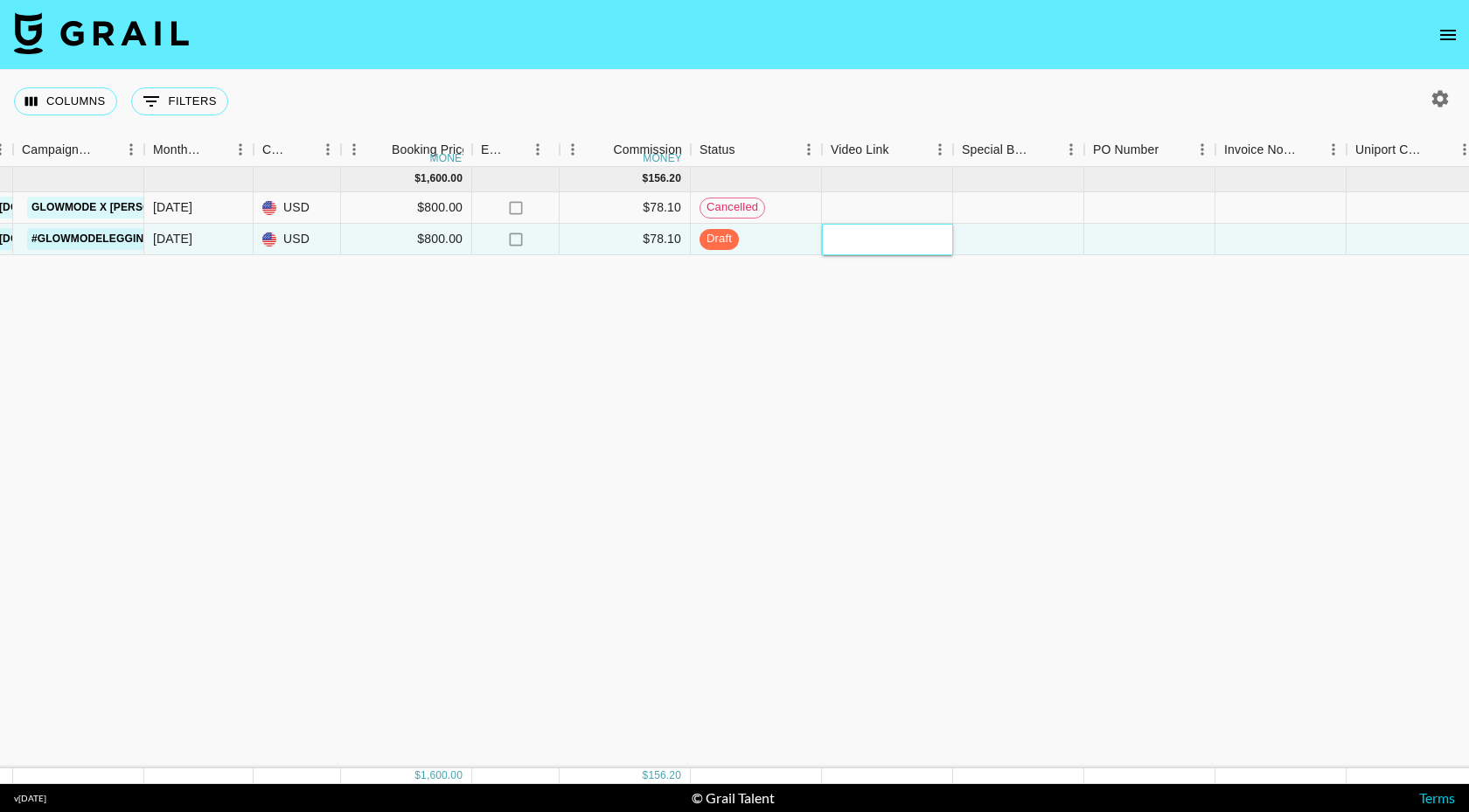
click at [900, 240] on input "text" at bounding box center [887, 239] width 129 height 14
paste input "[URL][DOMAIN_NAME]"
type input "[URL][DOMAIN_NAME]"
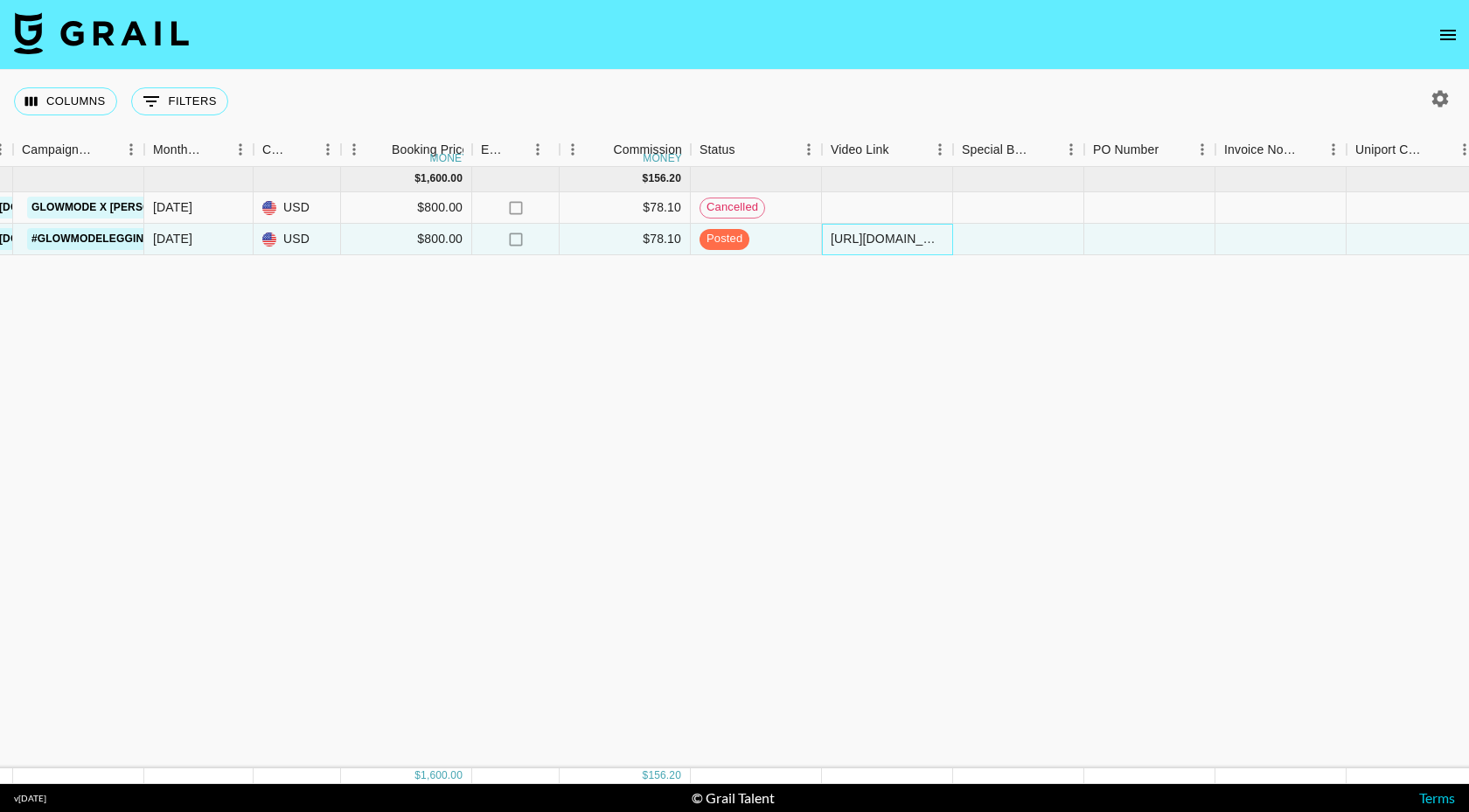
click at [900, 245] on div "[URL][DOMAIN_NAME]" at bounding box center [887, 239] width 113 height 17
click at [938, 240] on div "[URL][DOMAIN_NAME]" at bounding box center [887, 239] width 113 height 17
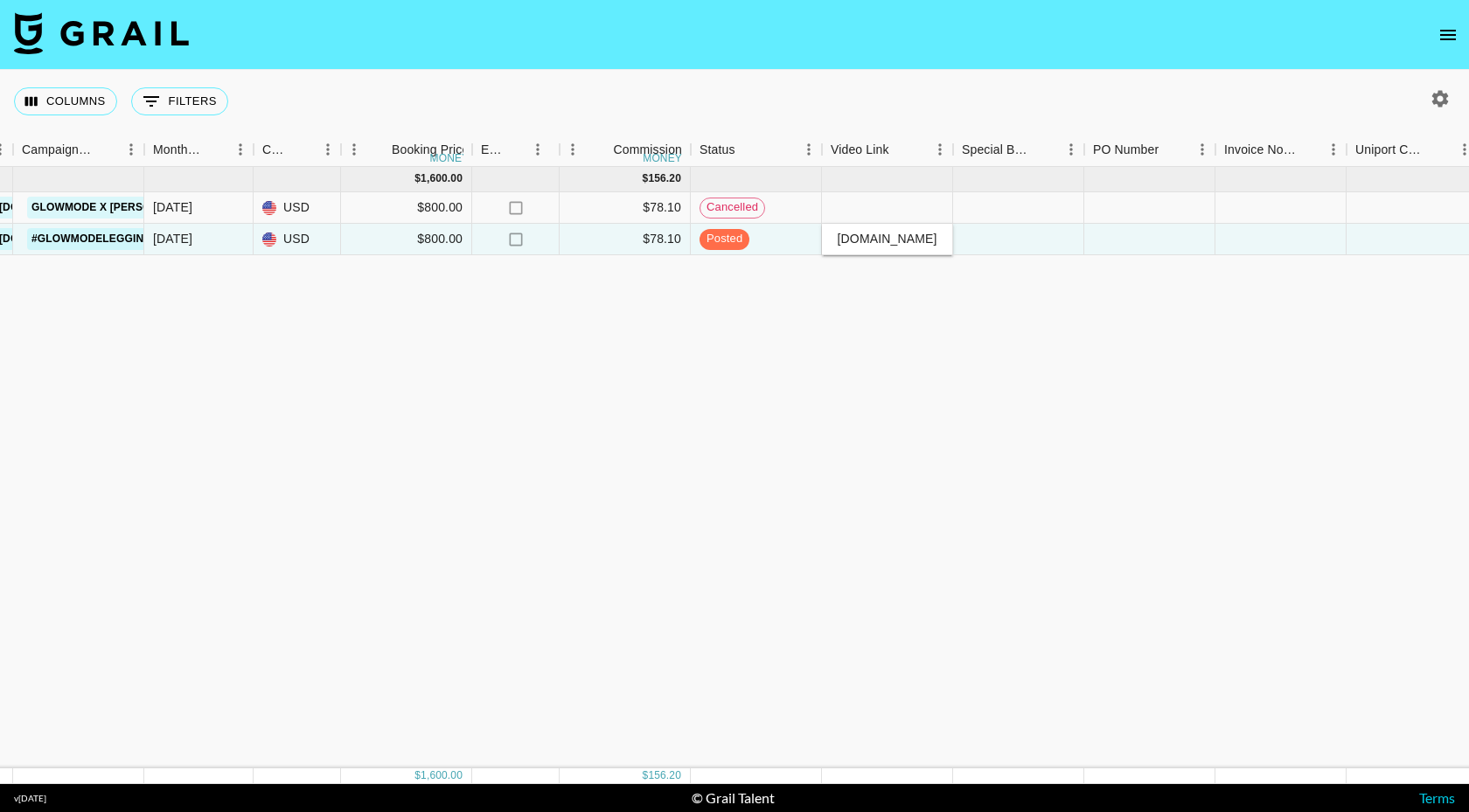
click at [938, 240] on input "[URL][DOMAIN_NAME]" at bounding box center [887, 239] width 129 height 14
click at [945, 237] on input "[URL][DOMAIN_NAME] /" at bounding box center [887, 239] width 129 height 14
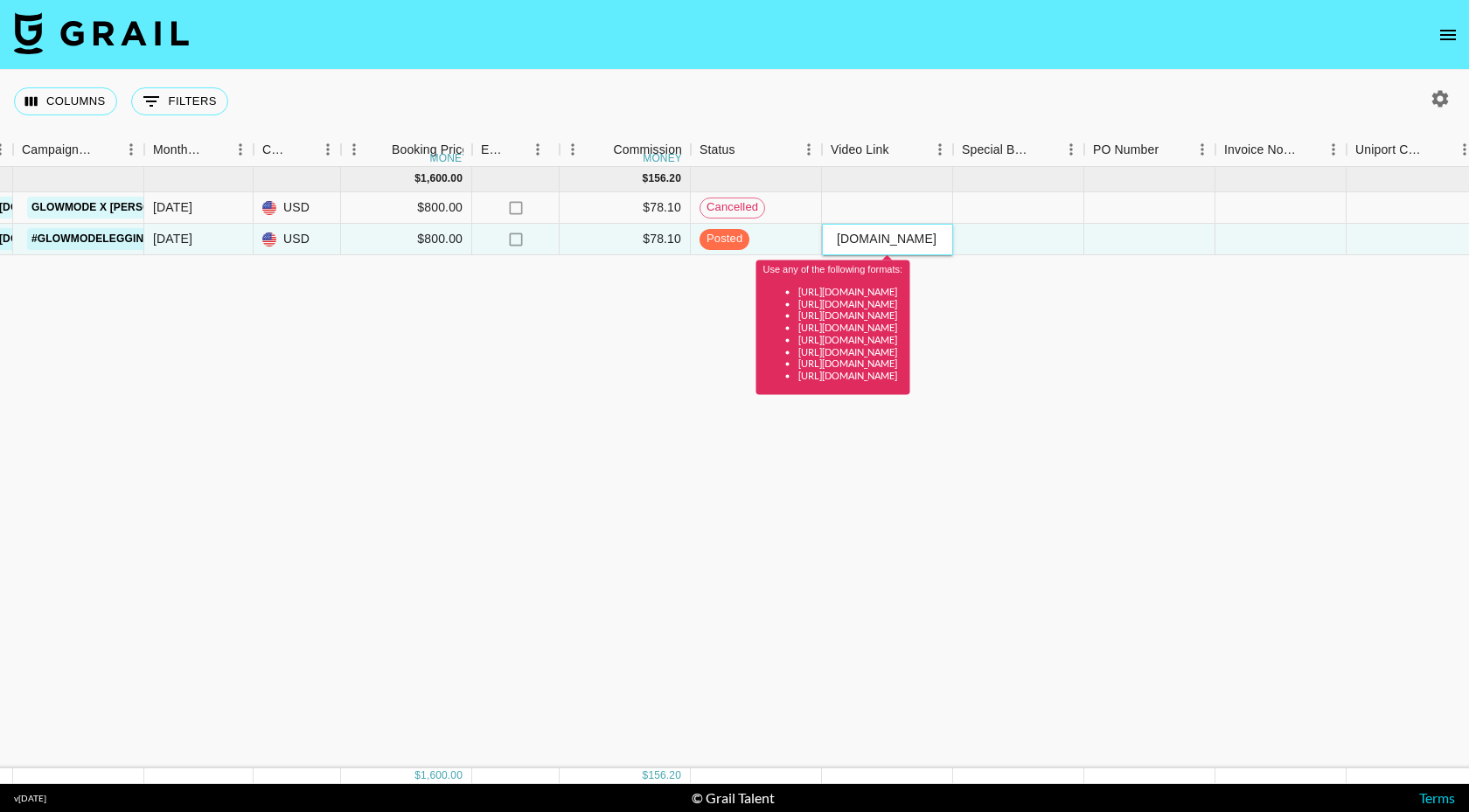
type input "[DOMAIN_NAME][URL] /"
click at [907, 250] on div "Use any of the following formats: [URL][DOMAIN_NAME] [URL][DOMAIN_NAME] [URL][D…" at bounding box center [833, 321] width 154 height 146
click at [907, 244] on input "[DOMAIN_NAME][URL] /" at bounding box center [887, 239] width 129 height 14
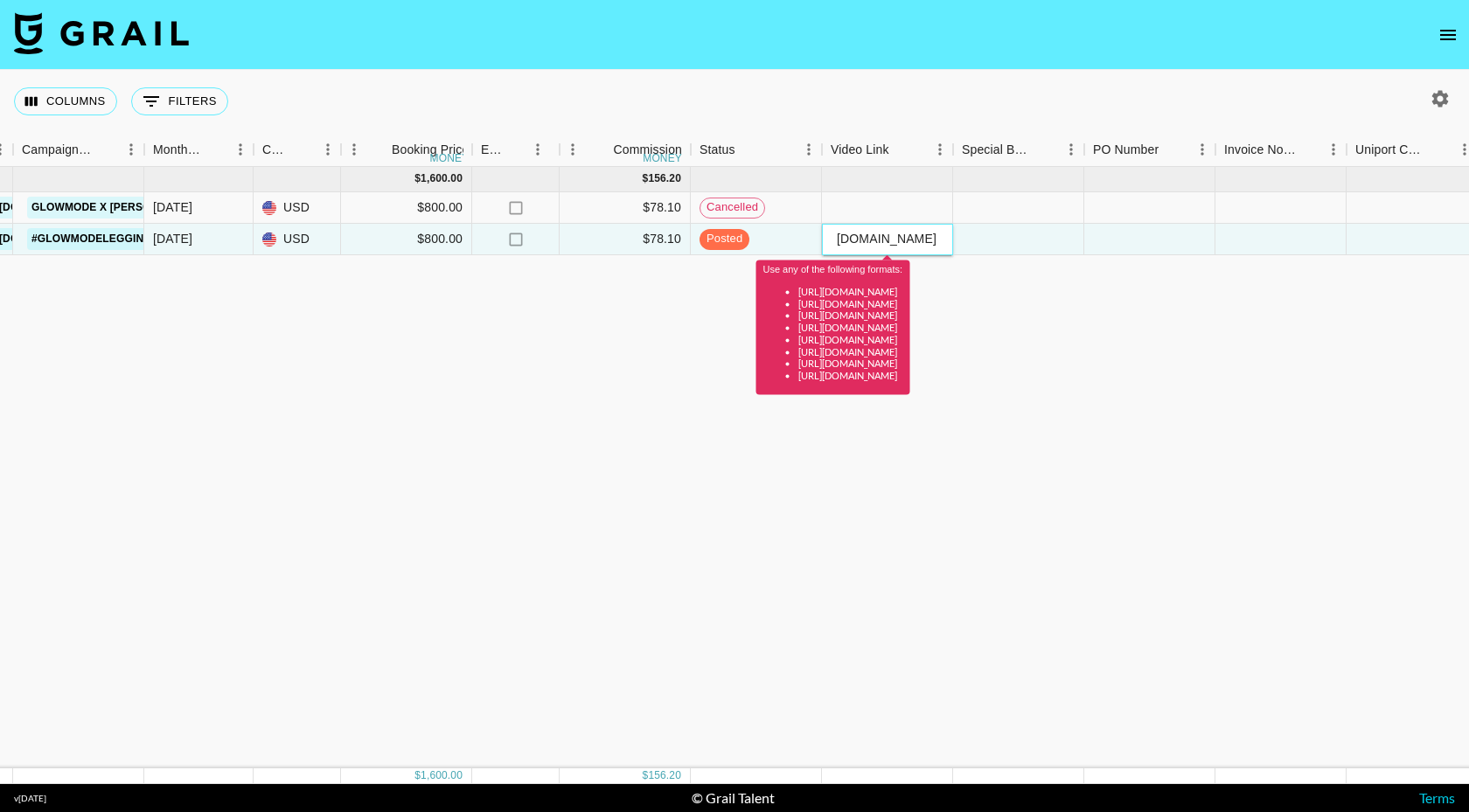
click at [907, 244] on input "[DOMAIN_NAME][URL] /" at bounding box center [887, 239] width 129 height 14
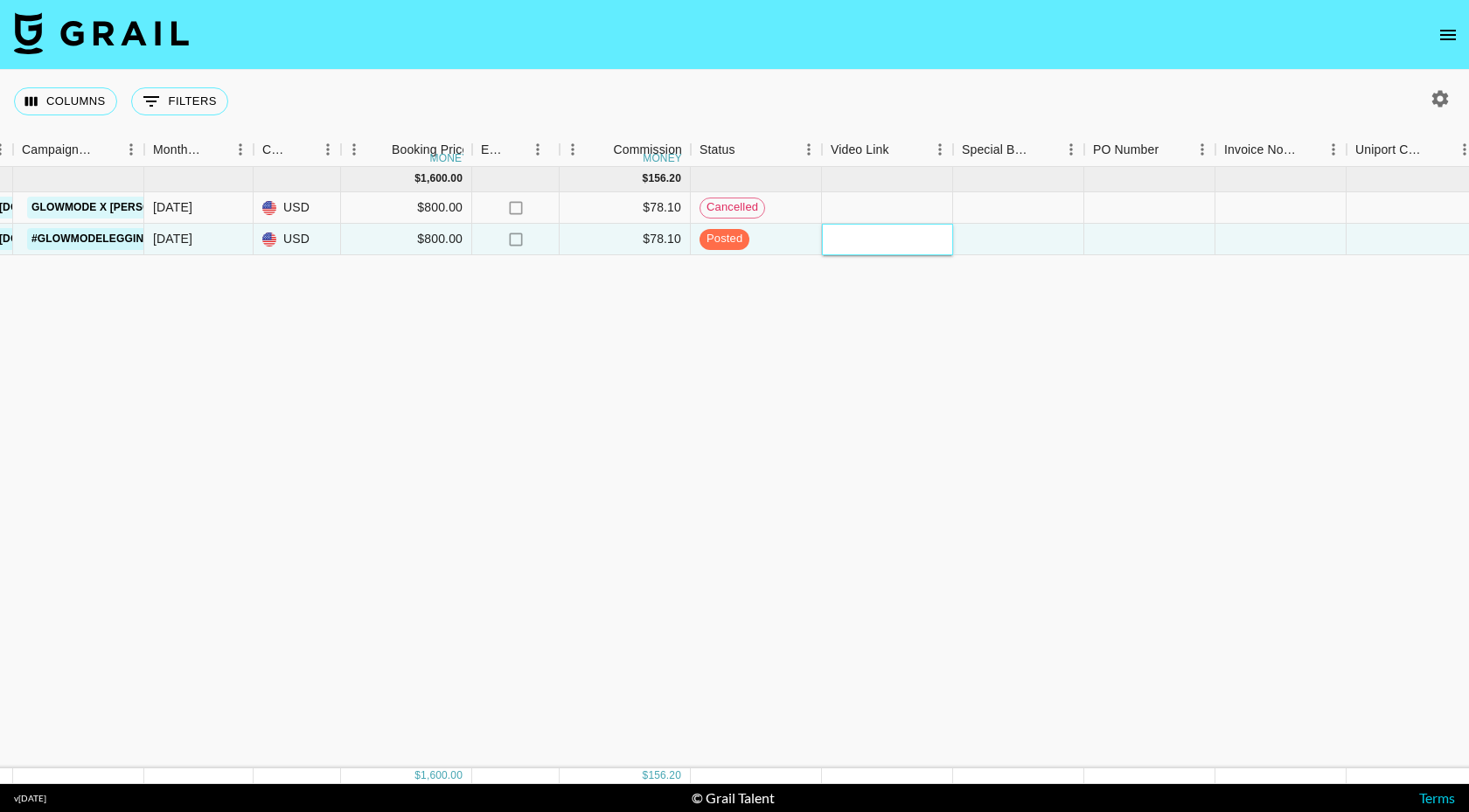
paste input "[URL][DOMAIN_NAME]"
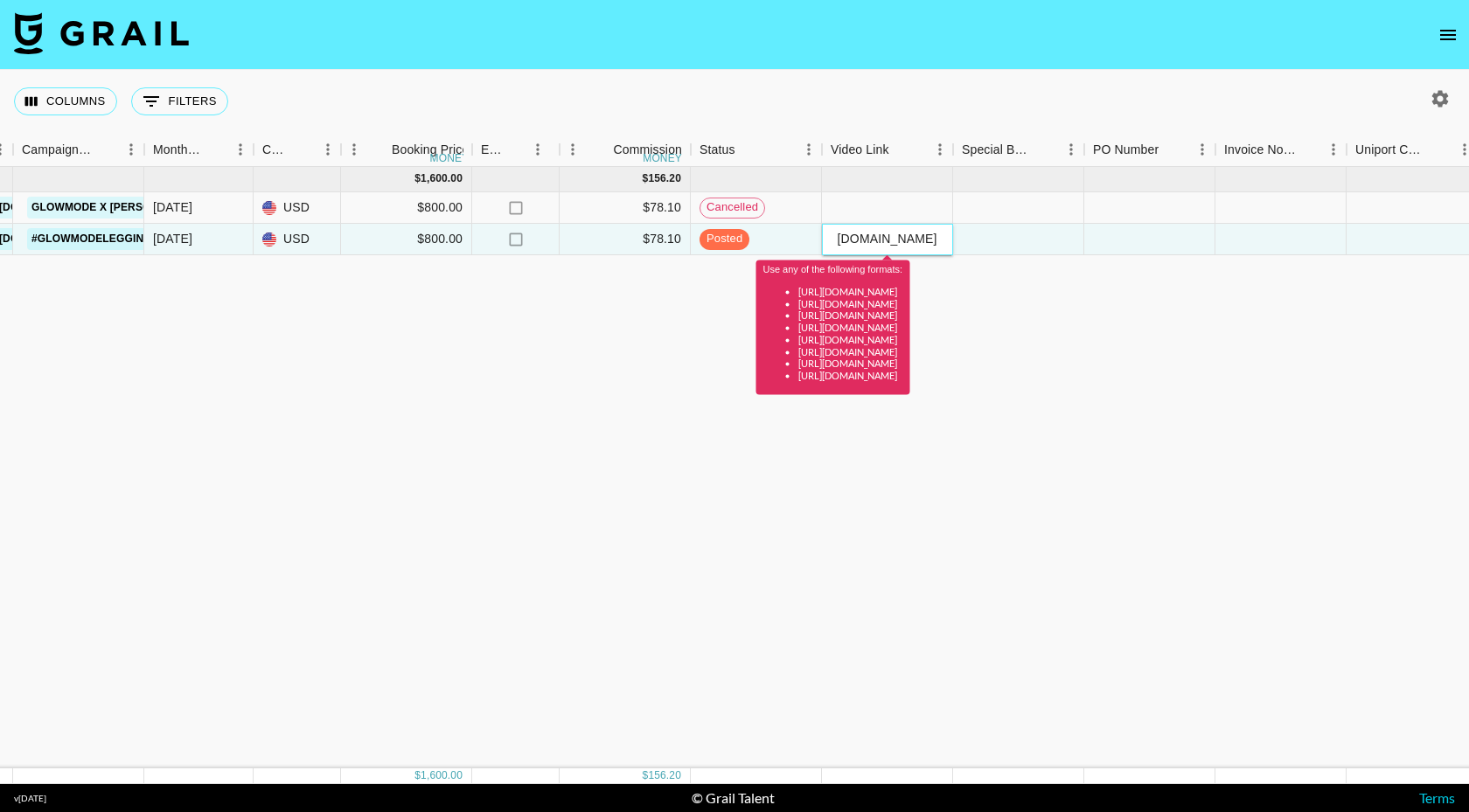
scroll to position [0, 96]
type input "[URL][DOMAIN_NAME]"
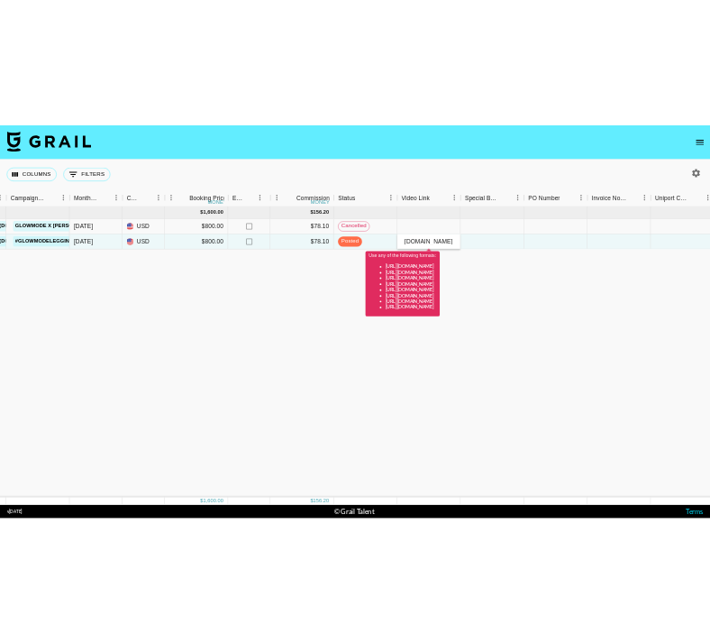
scroll to position [0, 0]
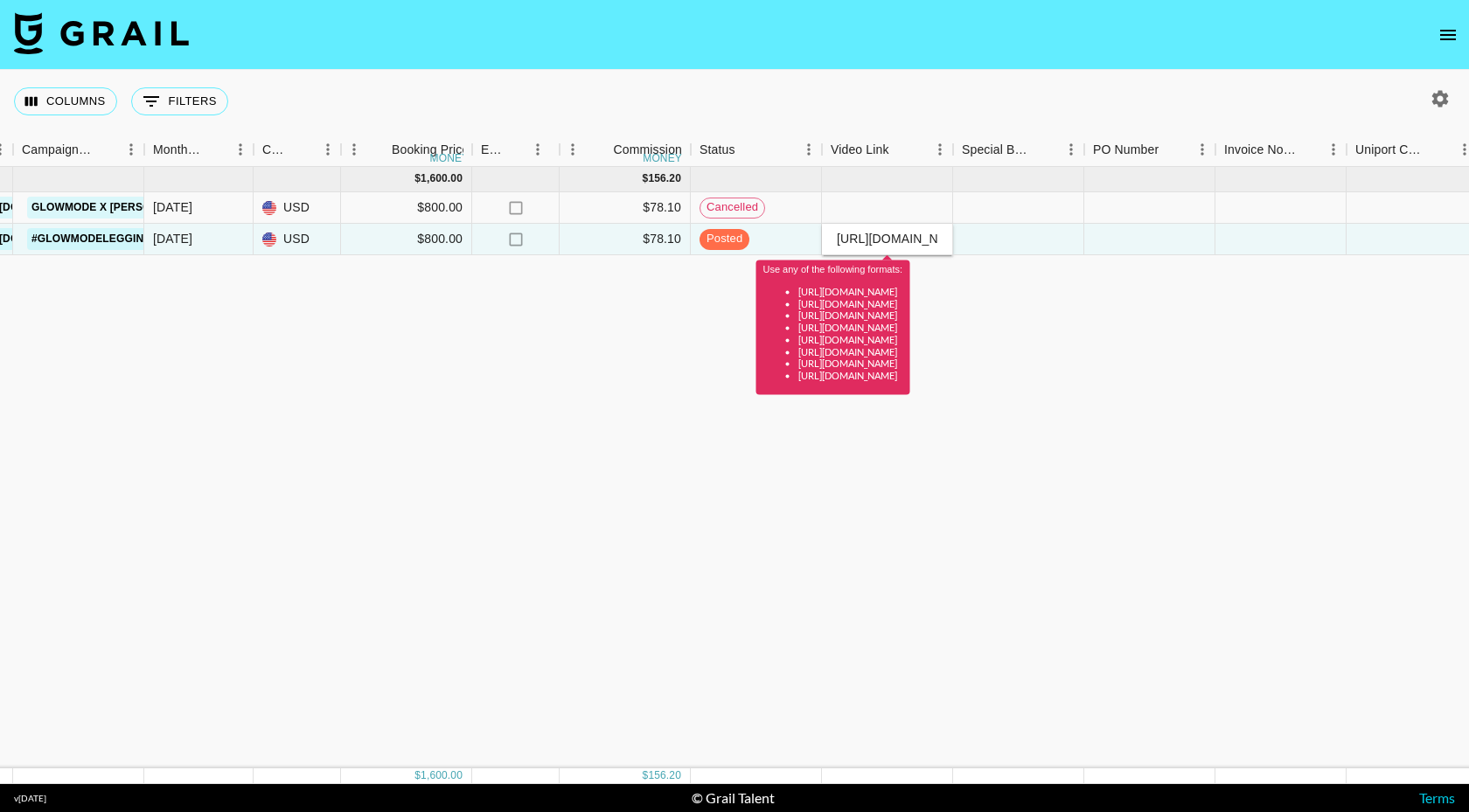
drag, startPoint x: 798, startPoint y: 294, endPoint x: 996, endPoint y: 402, distance: 225.5
click at [903, 381] on ul "[URL][DOMAIN_NAME] [URL][DOMAIN_NAME] [URL][DOMAIN_NAME] [URL][DOMAIN_NAME] [UR…" at bounding box center [833, 333] width 140 height 96
copy ul "[URL][DOMAIN_NAME] [URL][DOMAIN_NAME] [URL][DOMAIN_NAME] [URL][DOMAIN_NAME] [UR…"
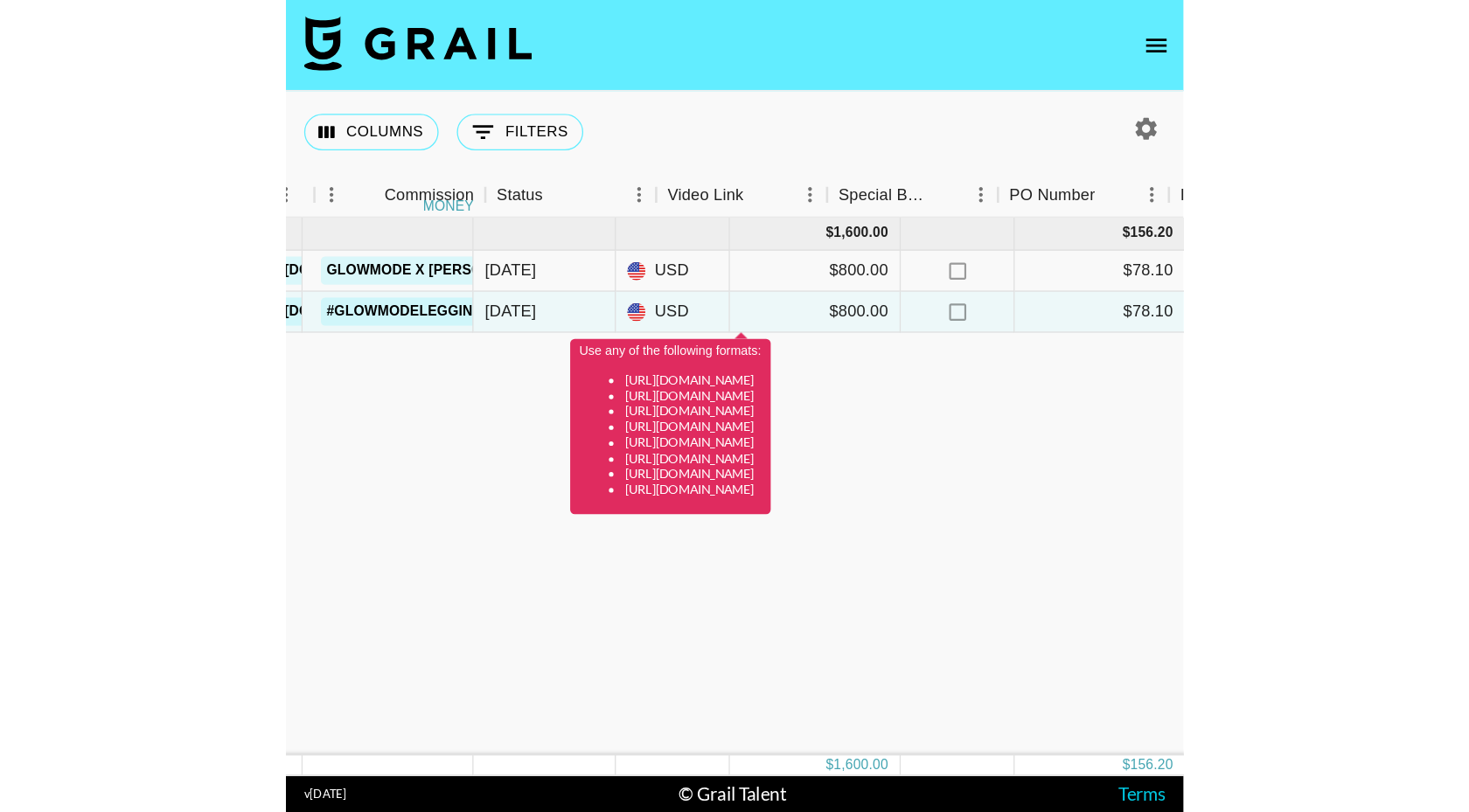
scroll to position [0, 1587]
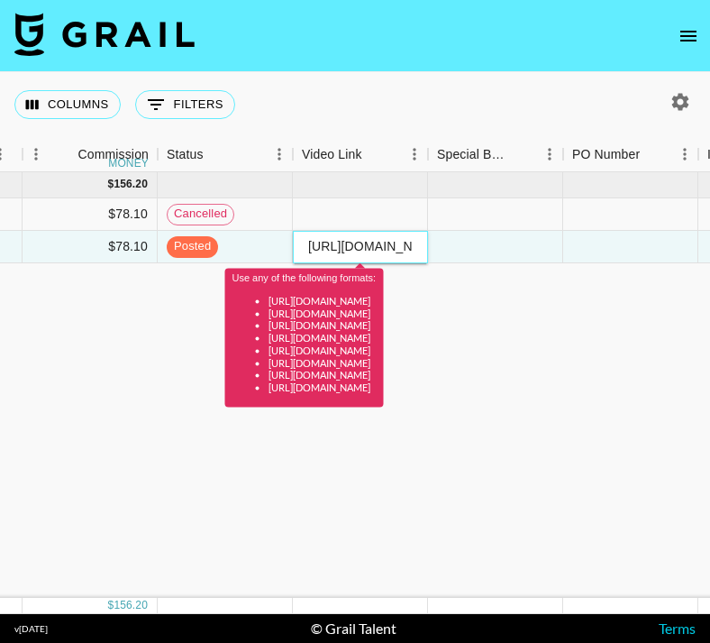
click at [376, 242] on input "[URL][DOMAIN_NAME]" at bounding box center [360, 246] width 133 height 14
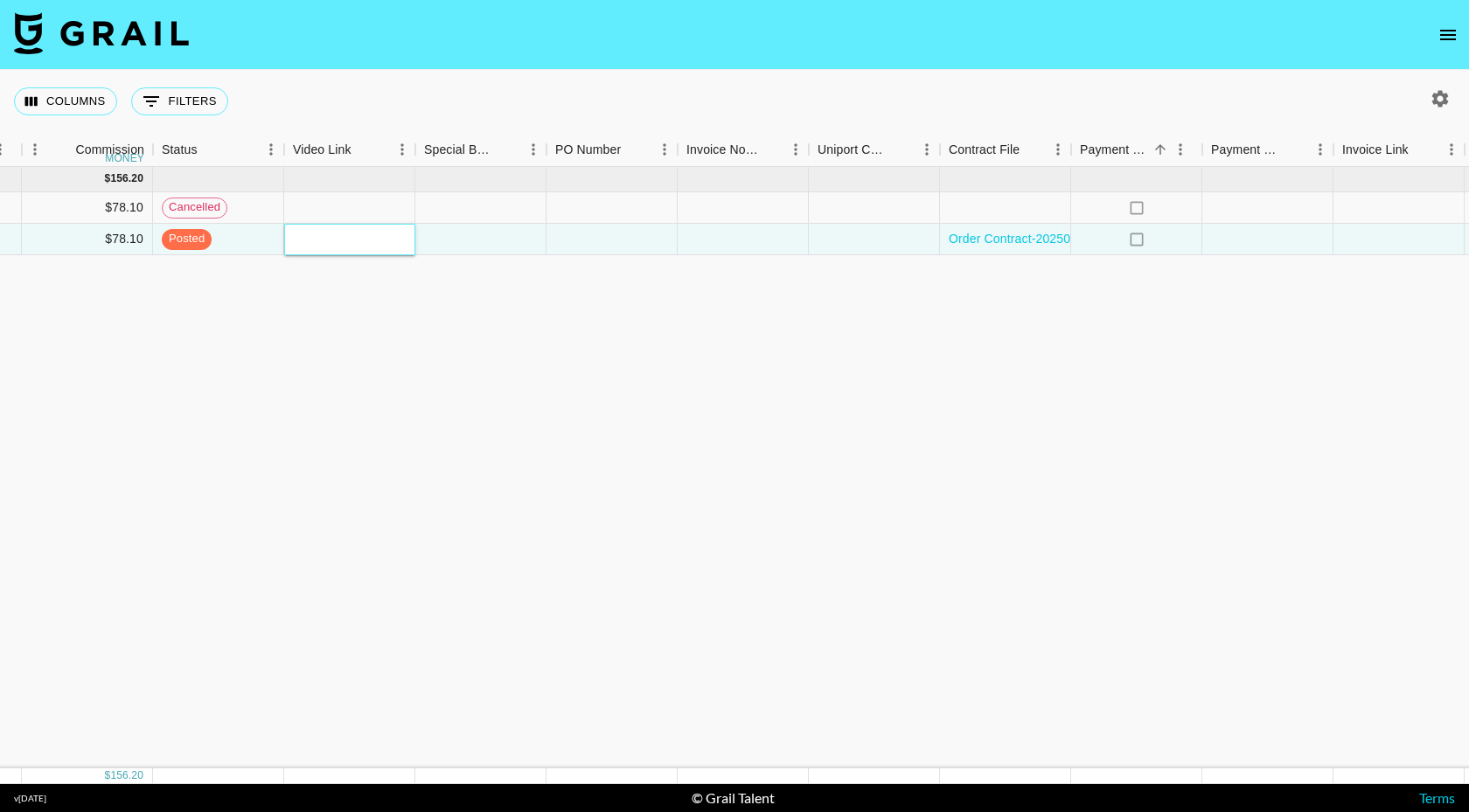
click at [353, 241] on input "text" at bounding box center [349, 239] width 129 height 14
paste input "[URL][DOMAIN_NAME][PERSON_NAME][DOMAIN_NAME]"
type input "[URL][DOMAIN_NAME][PERSON_NAME][DOMAIN_NAME]"
click at [399, 244] on div "[URL][DOMAIN_NAME][PERSON_NAME][DOMAIN_NAME]" at bounding box center [349, 239] width 113 height 17
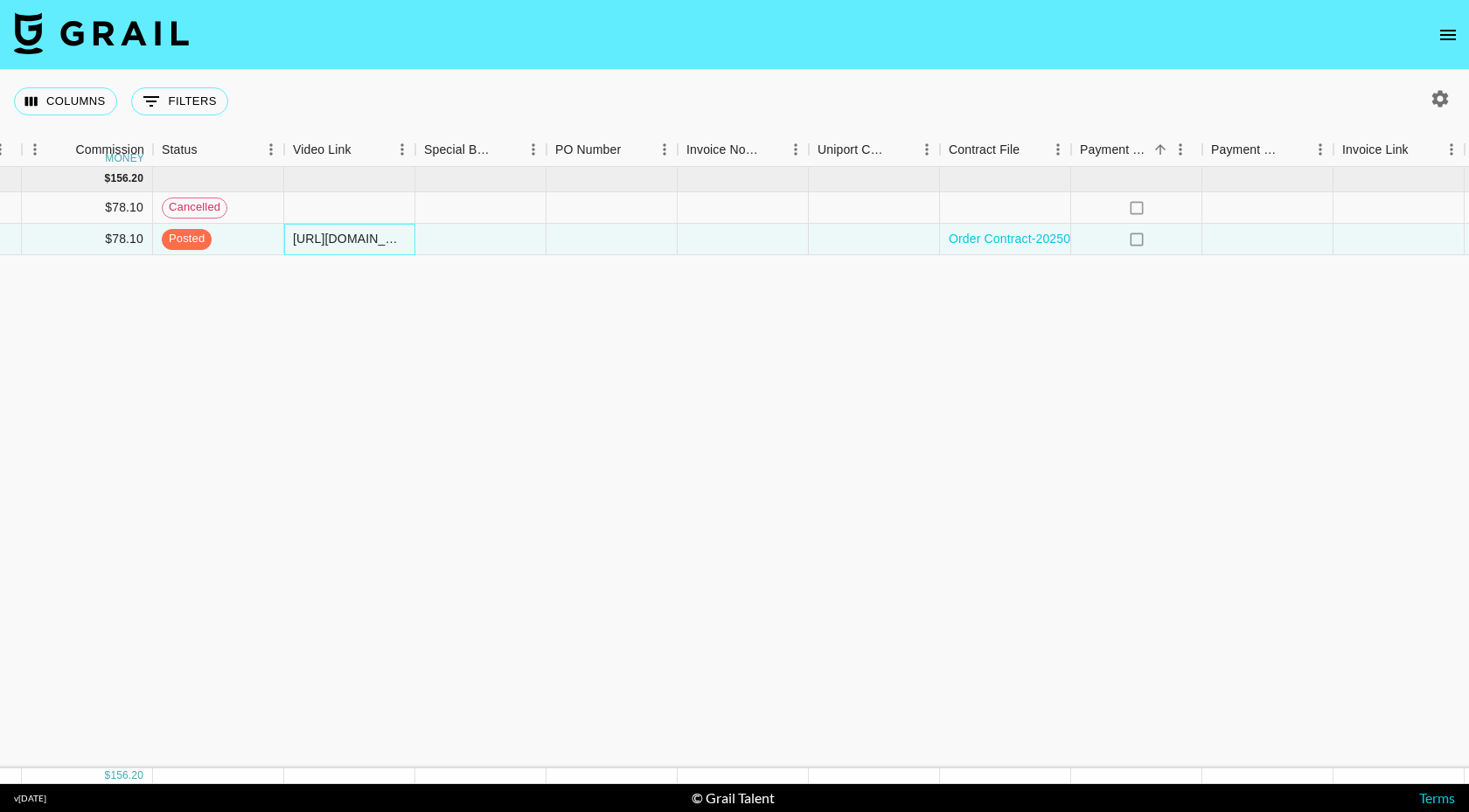
click at [398, 243] on div "[URL][DOMAIN_NAME][PERSON_NAME][DOMAIN_NAME]" at bounding box center [349, 239] width 113 height 17
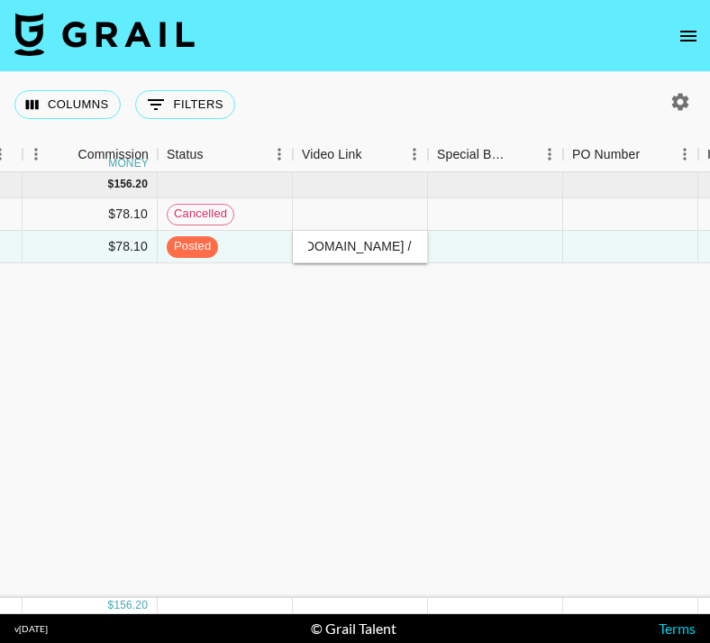
scroll to position [0, 0]
click at [412, 248] on input "[URL][DOMAIN_NAME][PERSON_NAME][DOMAIN_NAME] /" at bounding box center [360, 246] width 133 height 14
paste input "[URL][DOMAIN_NAME]"
type input "[URL][DOMAIN_NAME][PERSON_NAME][DOMAIN_NAME] / [URL][DOMAIN_NAME]"
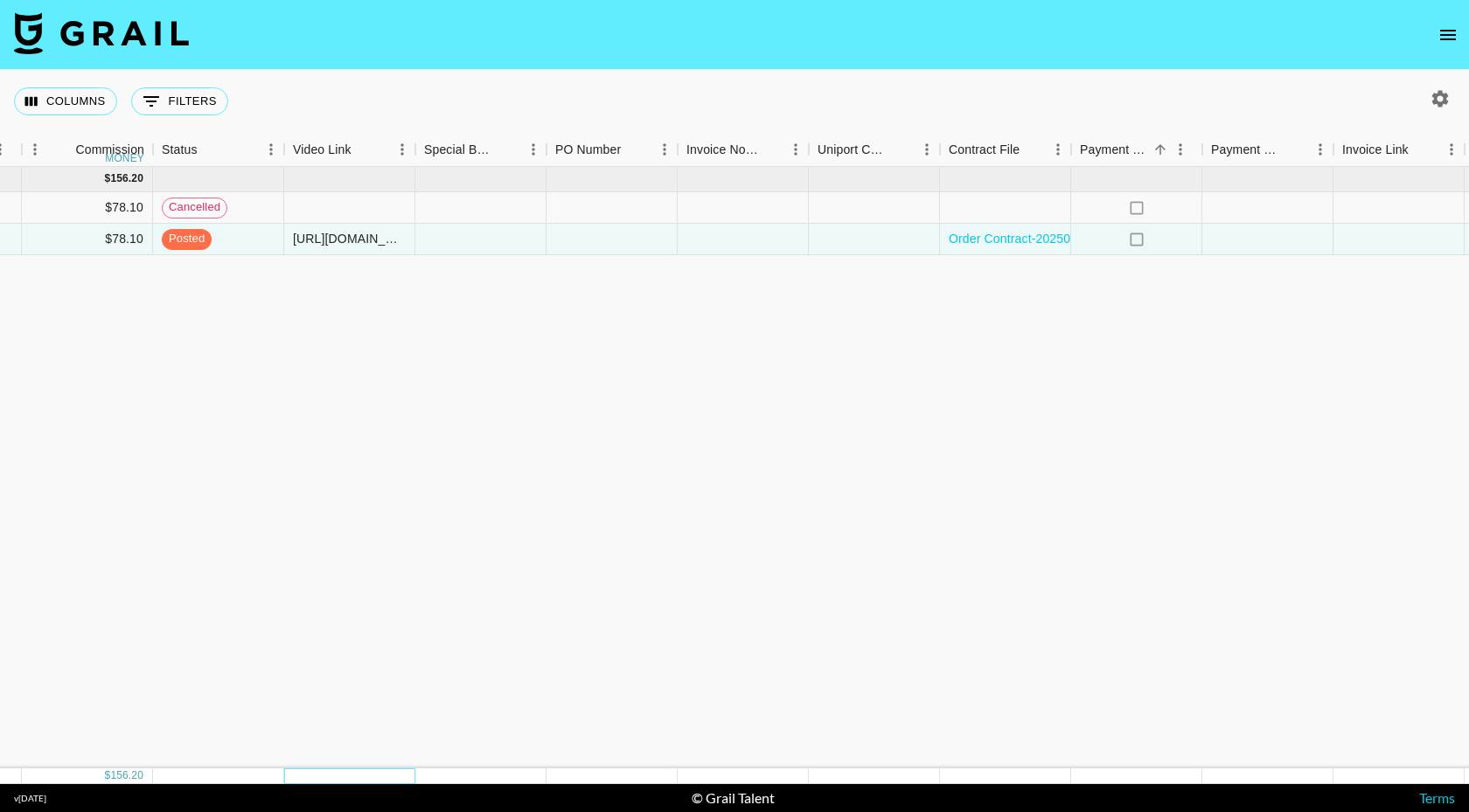
scroll to position [0, 1653]
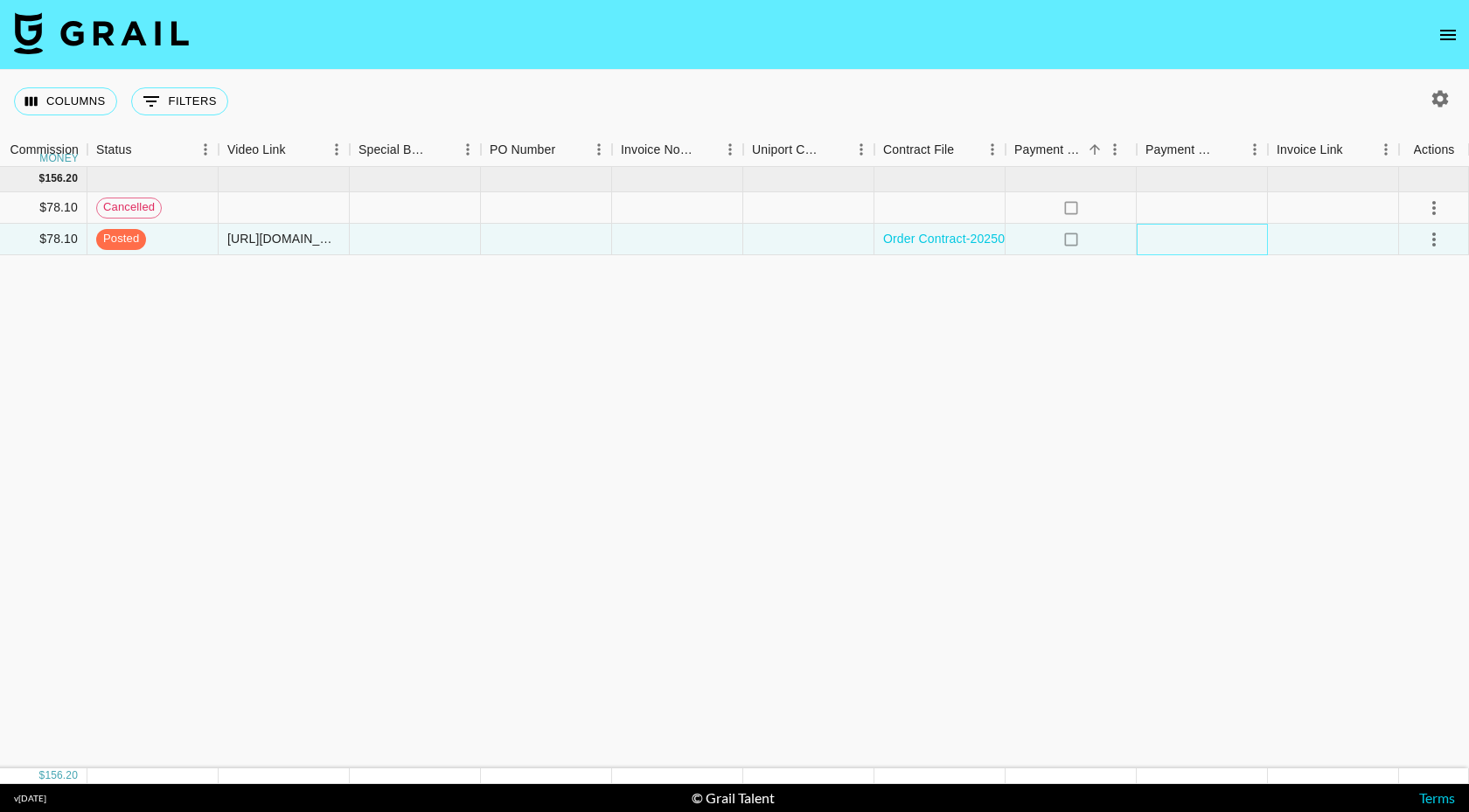
click at [1219, 246] on div at bounding box center [1202, 240] width 131 height 31
click at [1216, 239] on div at bounding box center [1202, 240] width 131 height 31
click at [1296, 238] on div at bounding box center [1333, 240] width 131 height 31
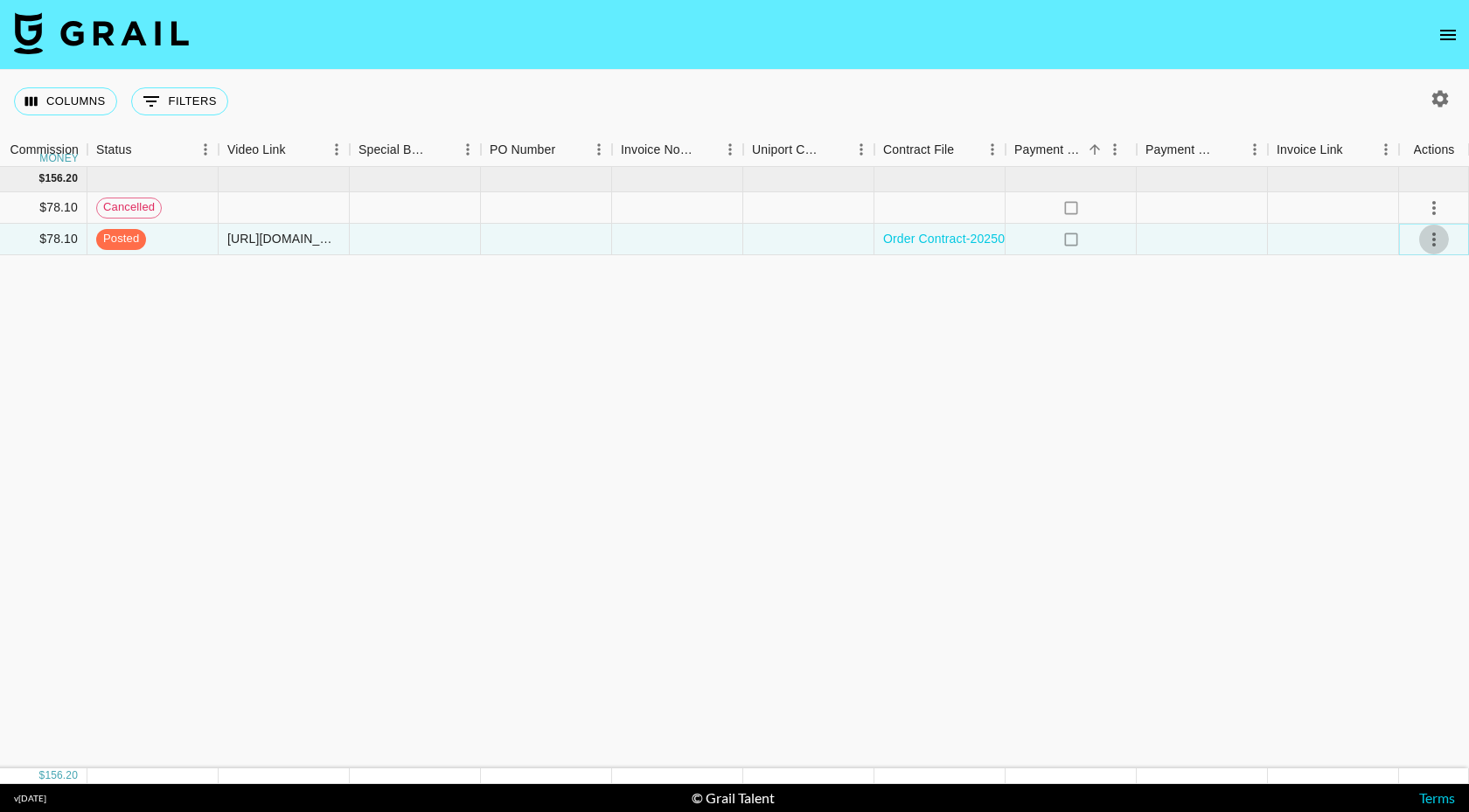
click at [1433, 235] on icon "select merge strategy" at bounding box center [1435, 240] width 4 height 14
click at [1423, 412] on li "Approve" at bounding box center [1412, 403] width 114 height 31
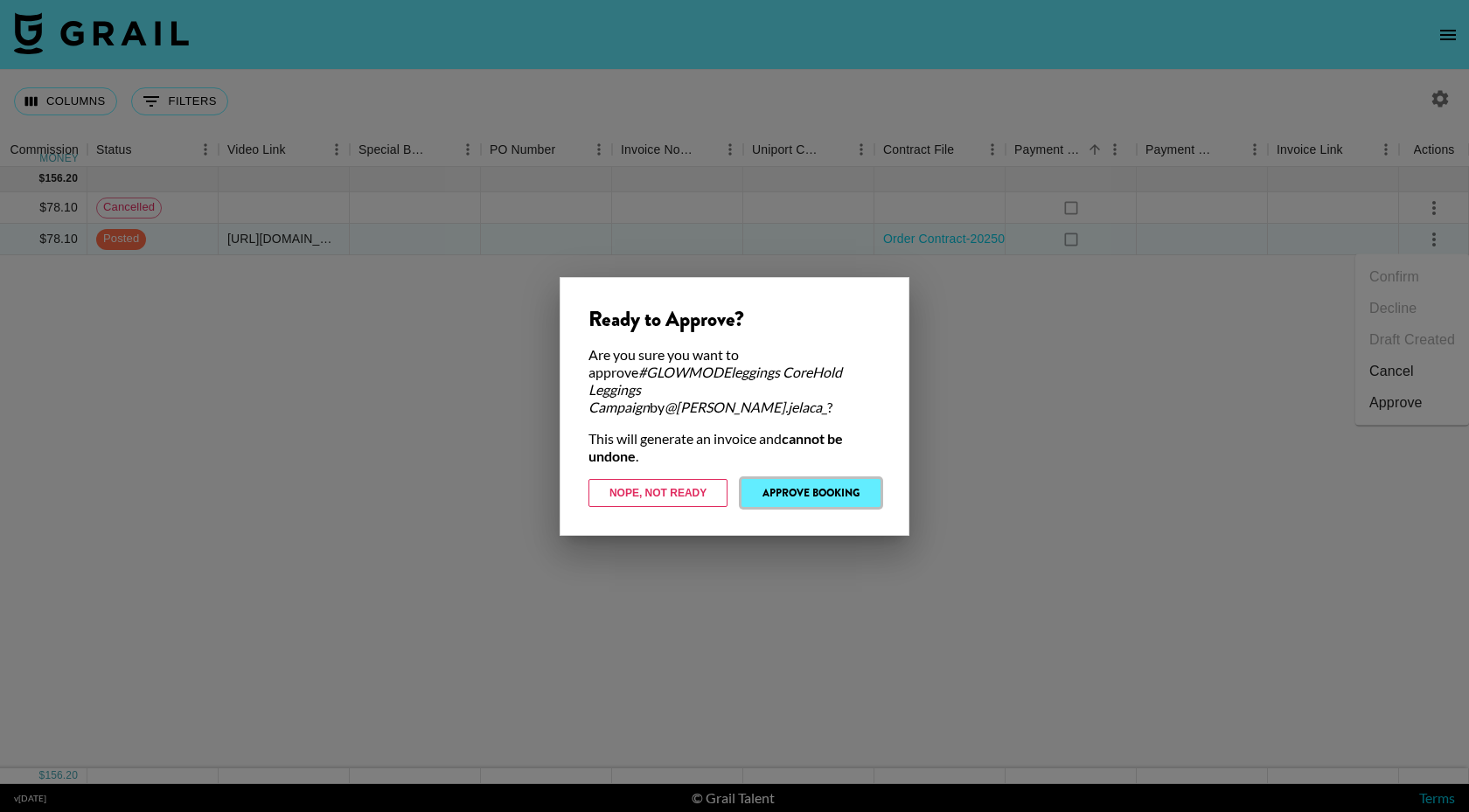
click at [855, 485] on button "Approve Booking" at bounding box center [810, 493] width 139 height 28
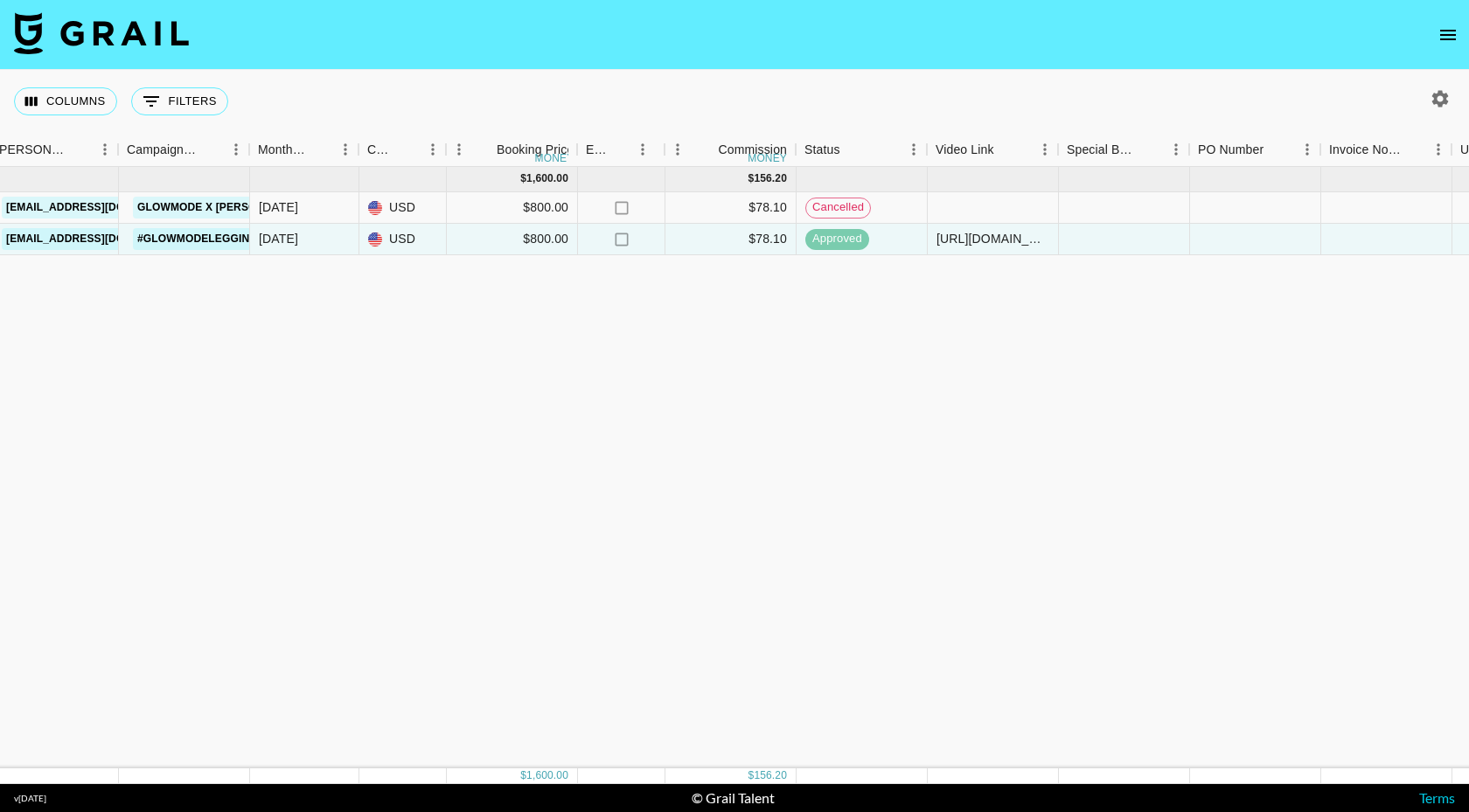
scroll to position [0, 947]
click at [618, 242] on icon "no" at bounding box center [618, 240] width 17 height 17
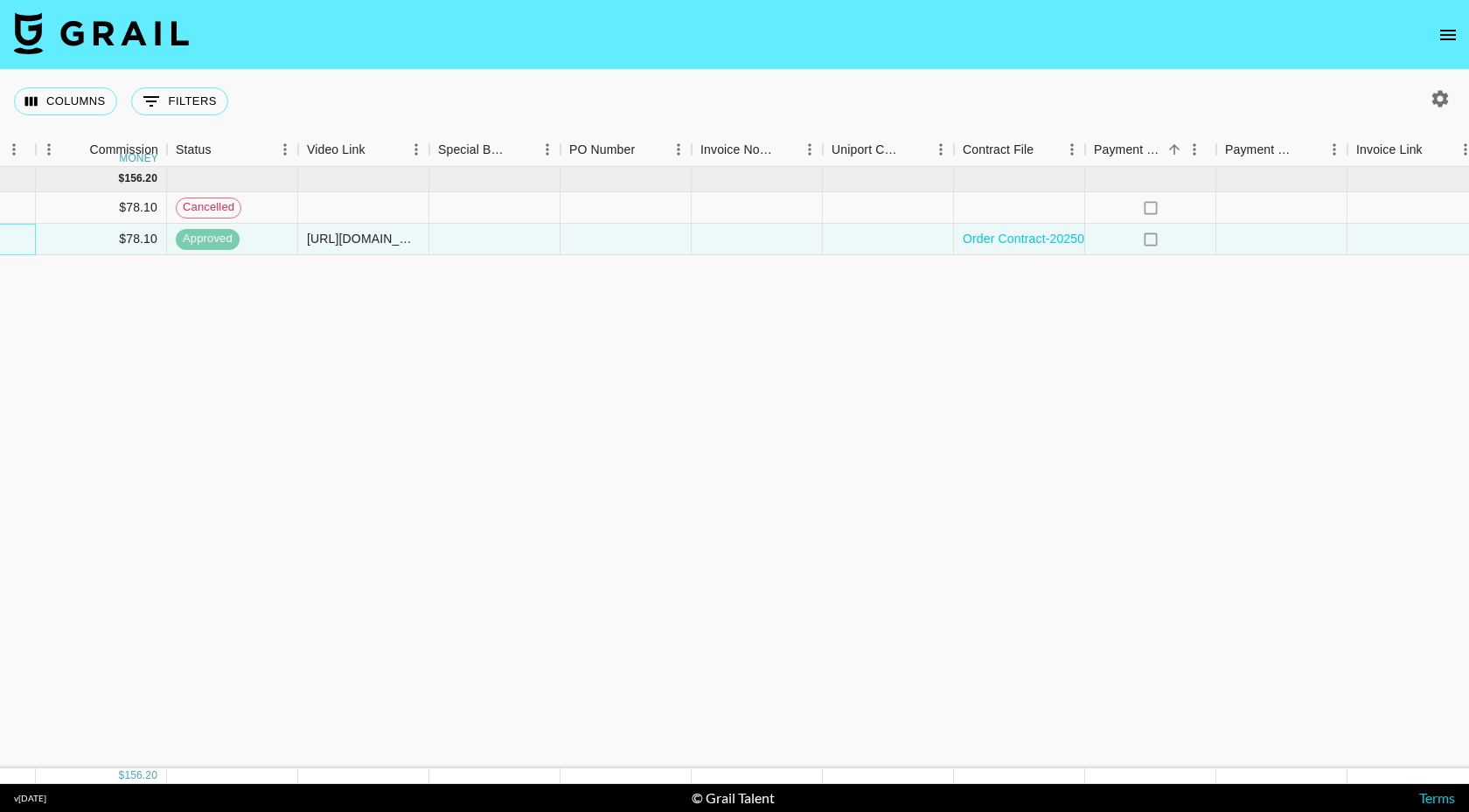
scroll to position [0, 1653]
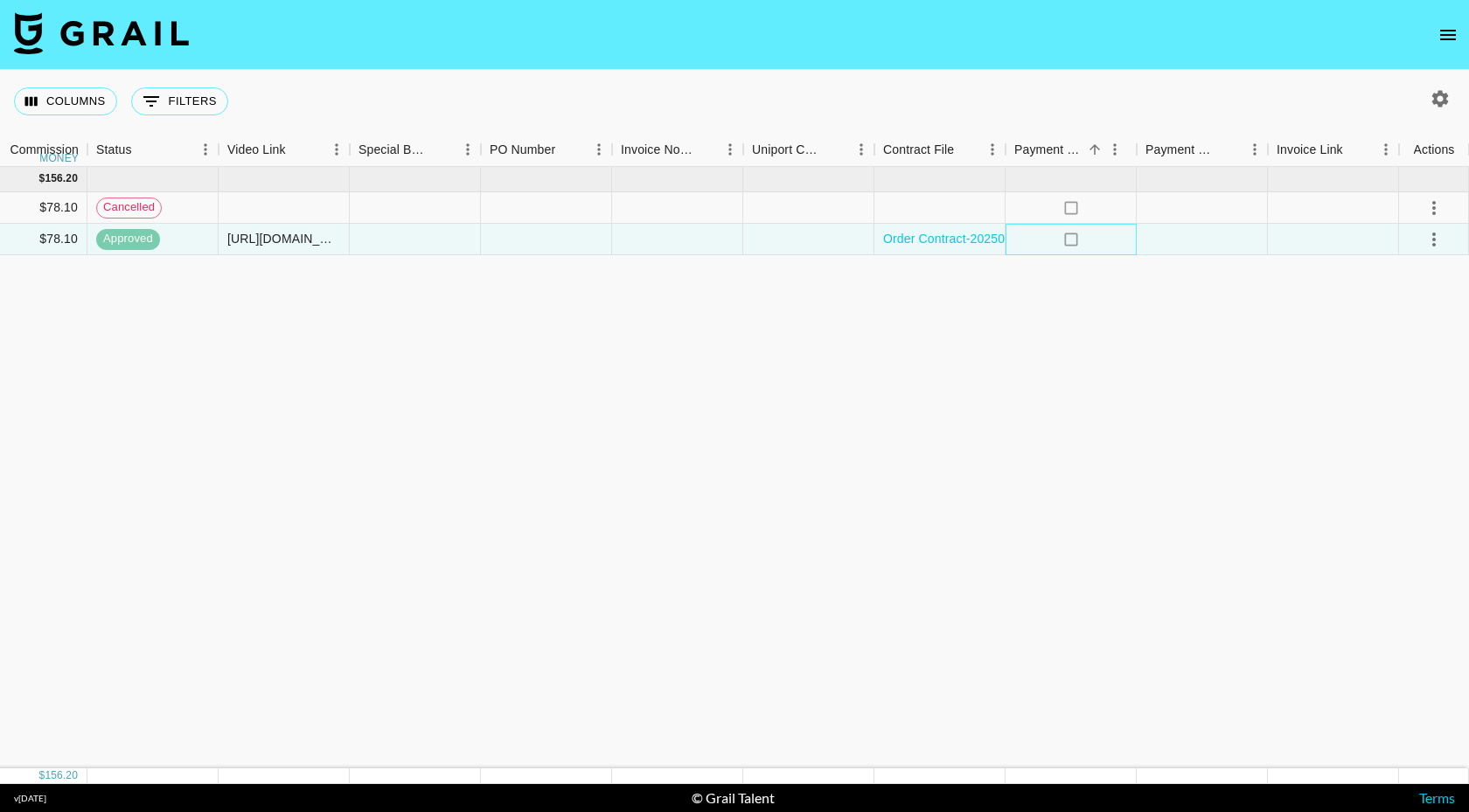
click at [1073, 238] on icon "no" at bounding box center [1071, 240] width 17 height 17
click at [282, 243] on div "[URL][DOMAIN_NAME][PERSON_NAME][DOMAIN_NAME] / [URL][DOMAIN_NAME]" at bounding box center [283, 239] width 113 height 17
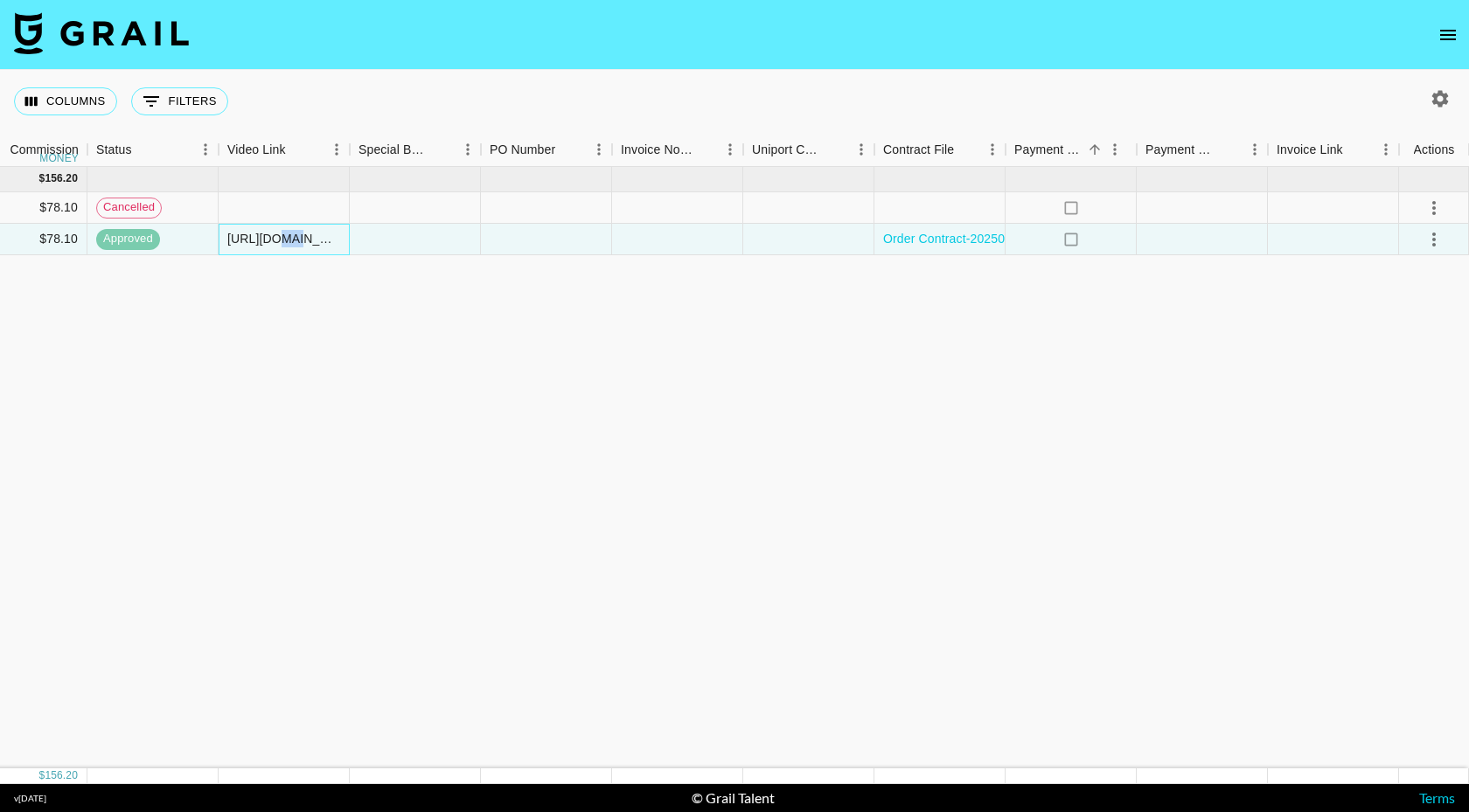
click at [282, 243] on div "[URL][DOMAIN_NAME][PERSON_NAME][DOMAIN_NAME] / [URL][DOMAIN_NAME]" at bounding box center [283, 239] width 113 height 17
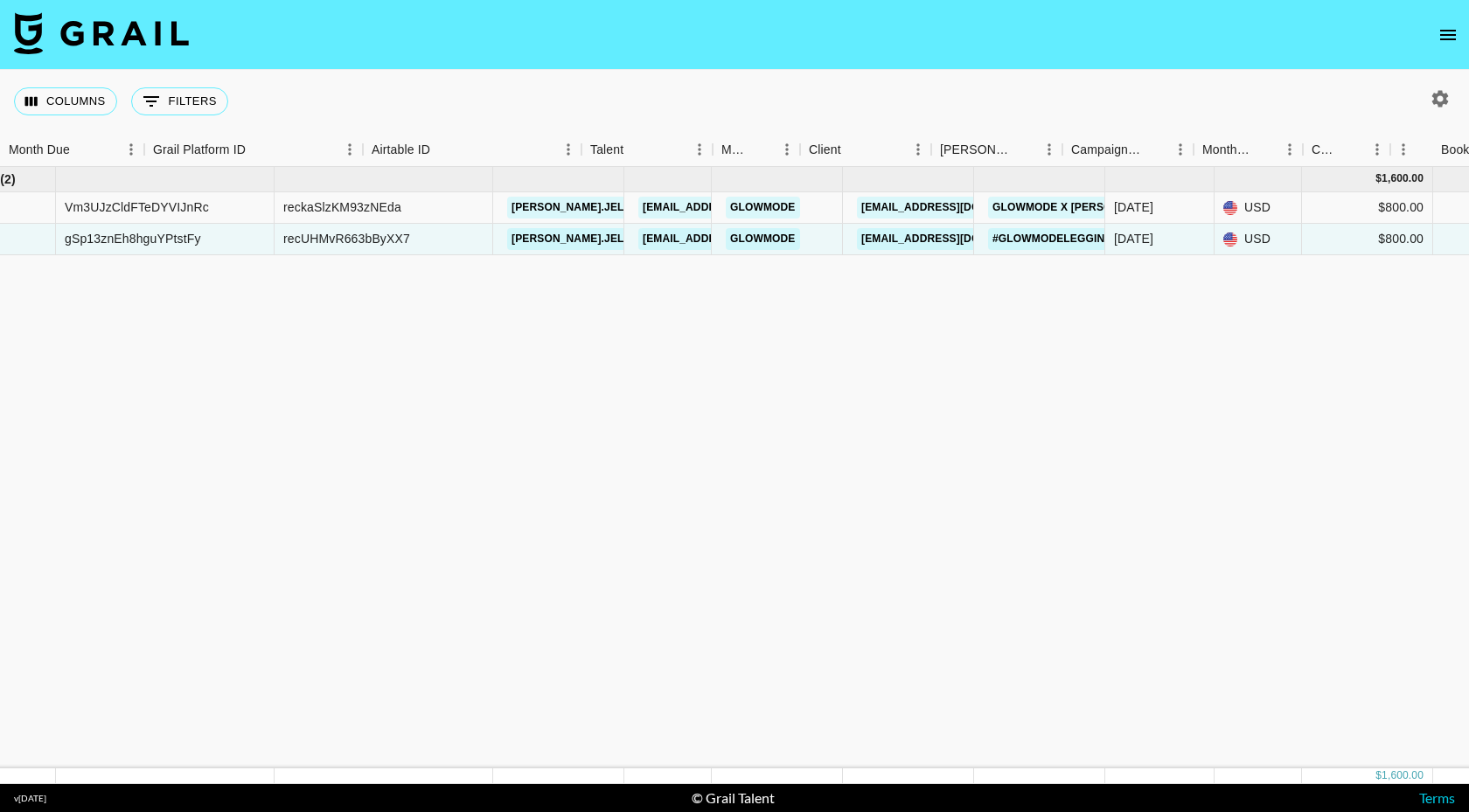
scroll to position [0, 0]
